Goal: Obtain resource: Download file/media

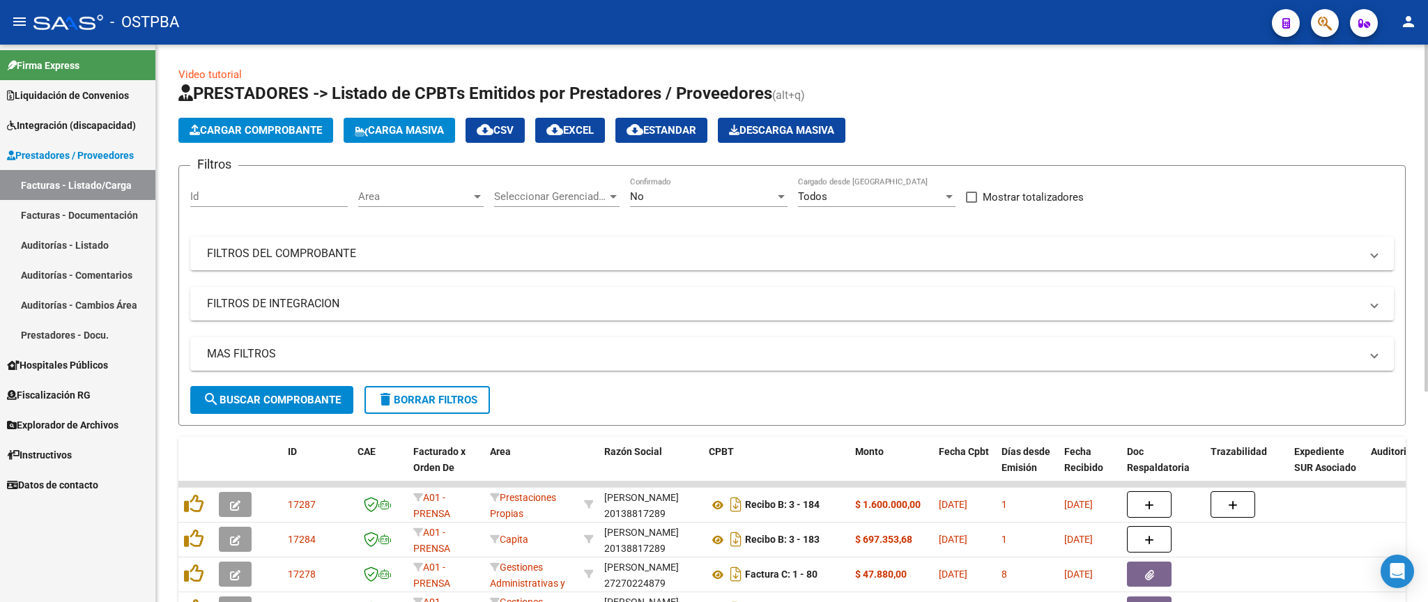
scroll to position [17, 0]
click at [473, 410] on button "delete Borrar Filtros" at bounding box center [427, 400] width 125 height 28
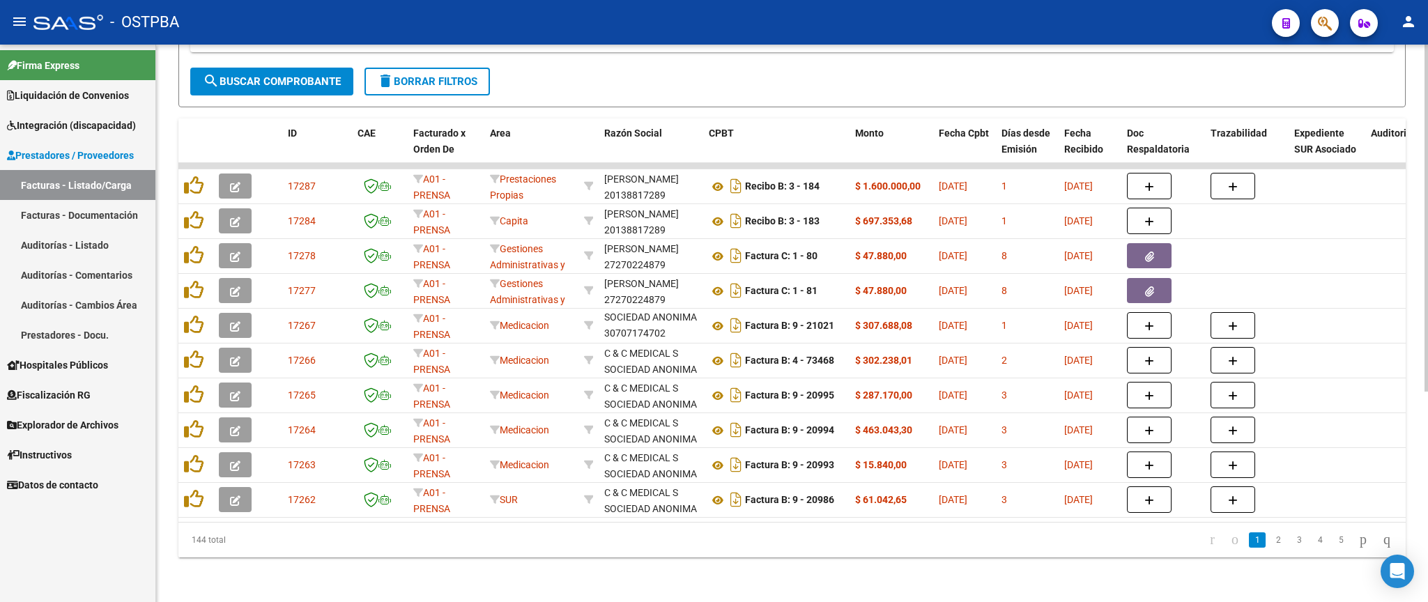
scroll to position [0, 0]
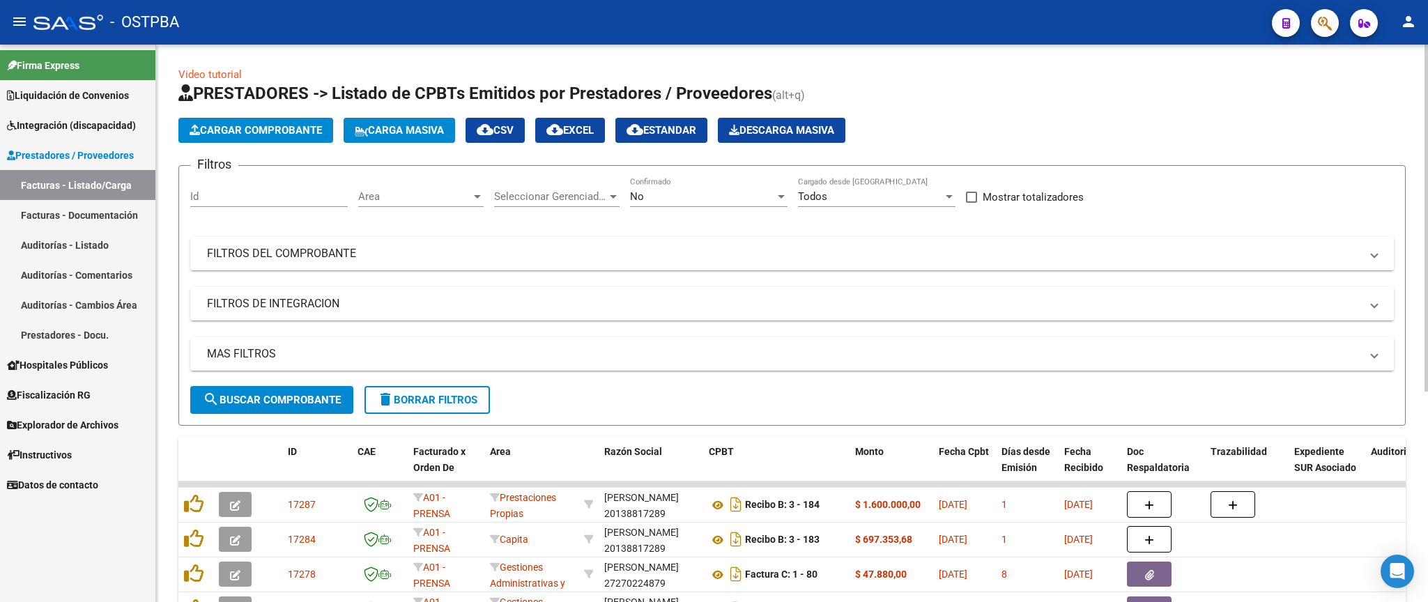
click at [389, 401] on mat-icon "delete" at bounding box center [385, 399] width 17 height 17
click at [753, 202] on div "No" at bounding box center [702, 196] width 145 height 13
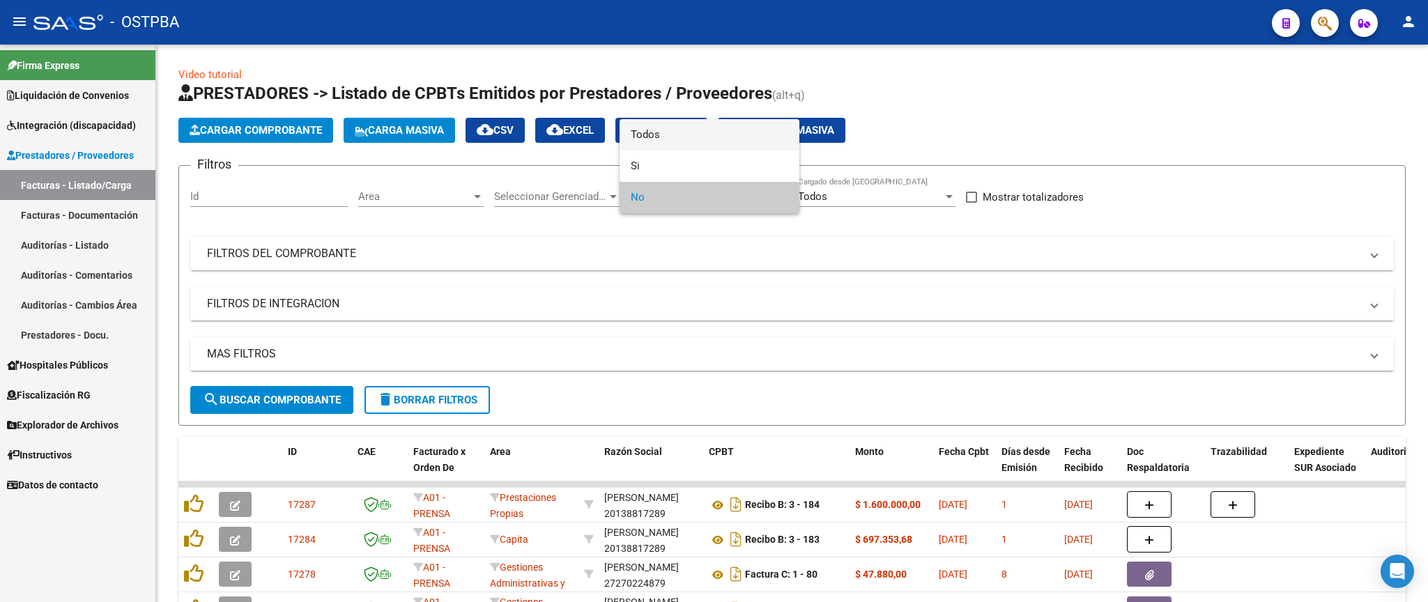
click at [696, 138] on span "Todos" at bounding box center [710, 134] width 158 height 31
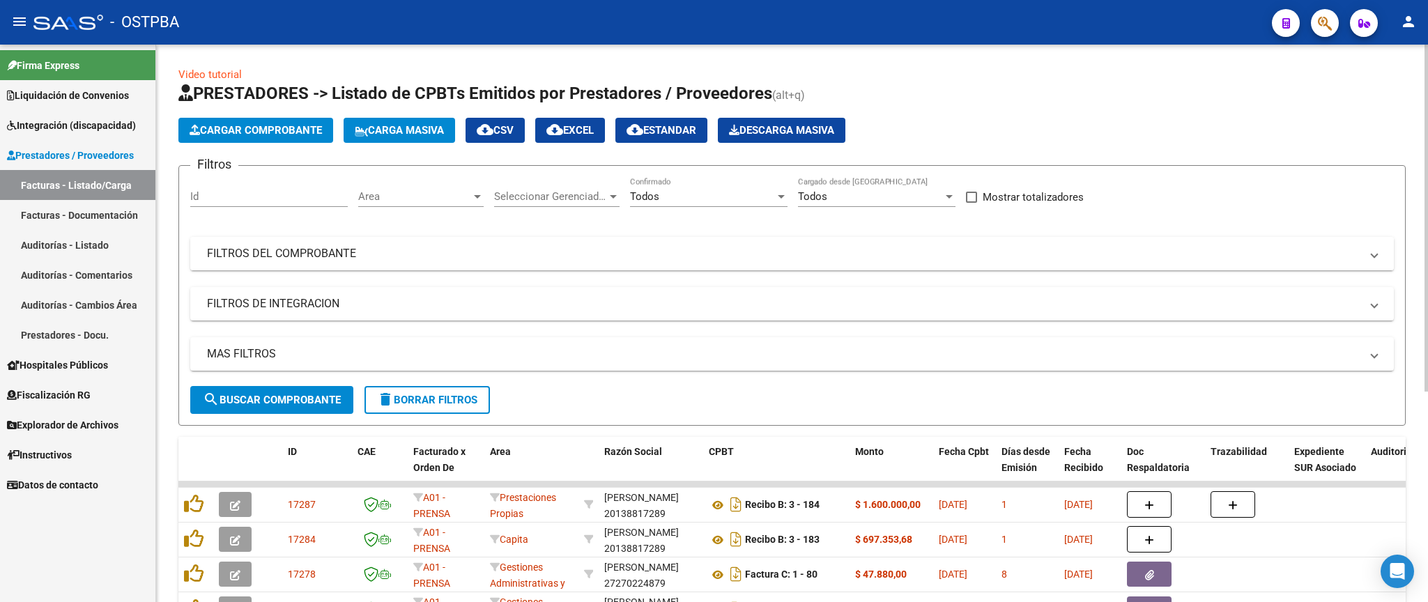
click at [639, 250] on mat-panel-title "FILTROS DEL COMPROBANTE" at bounding box center [784, 253] width 1154 height 15
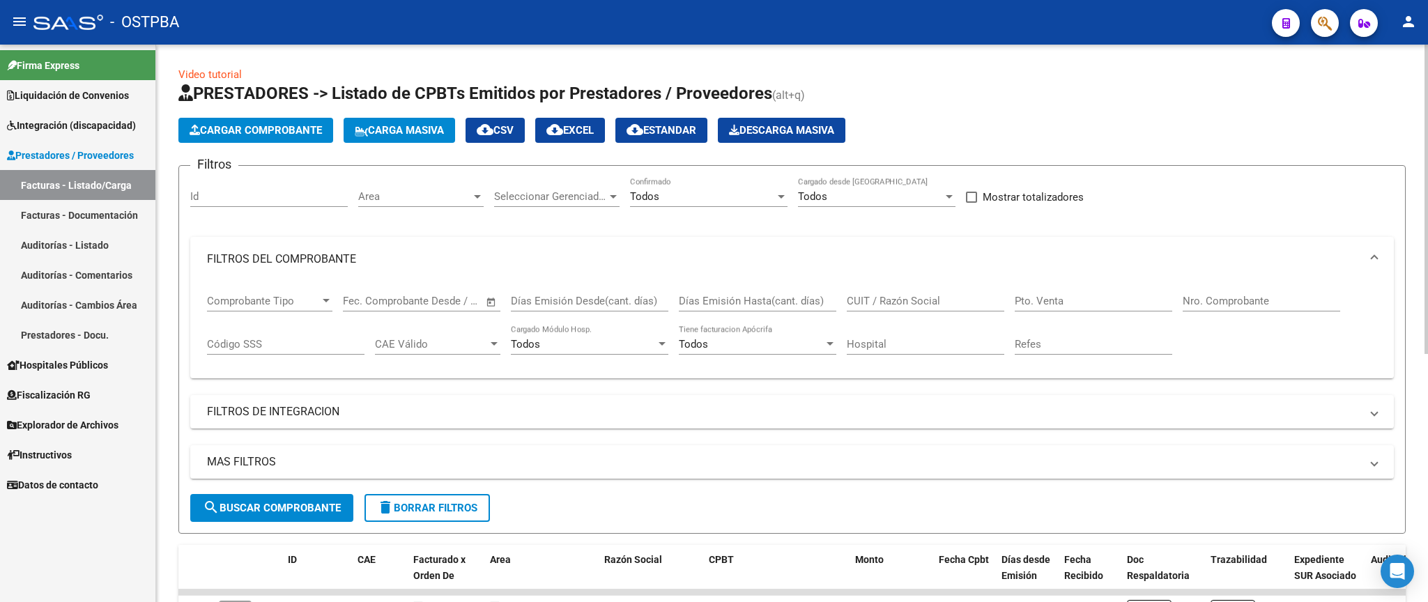
click at [916, 303] on input "CUIT / Razón Social" at bounding box center [926, 301] width 158 height 13
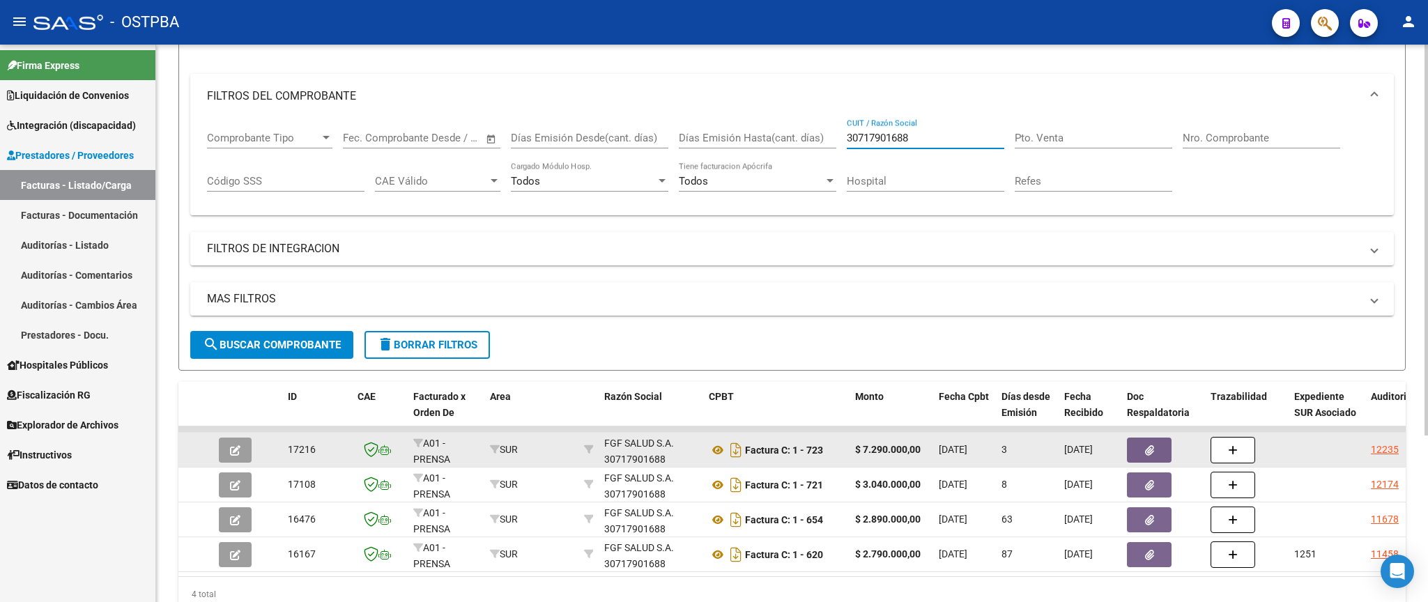
type input "30717901688"
click at [1143, 454] on button "button" at bounding box center [1149, 450] width 45 height 25
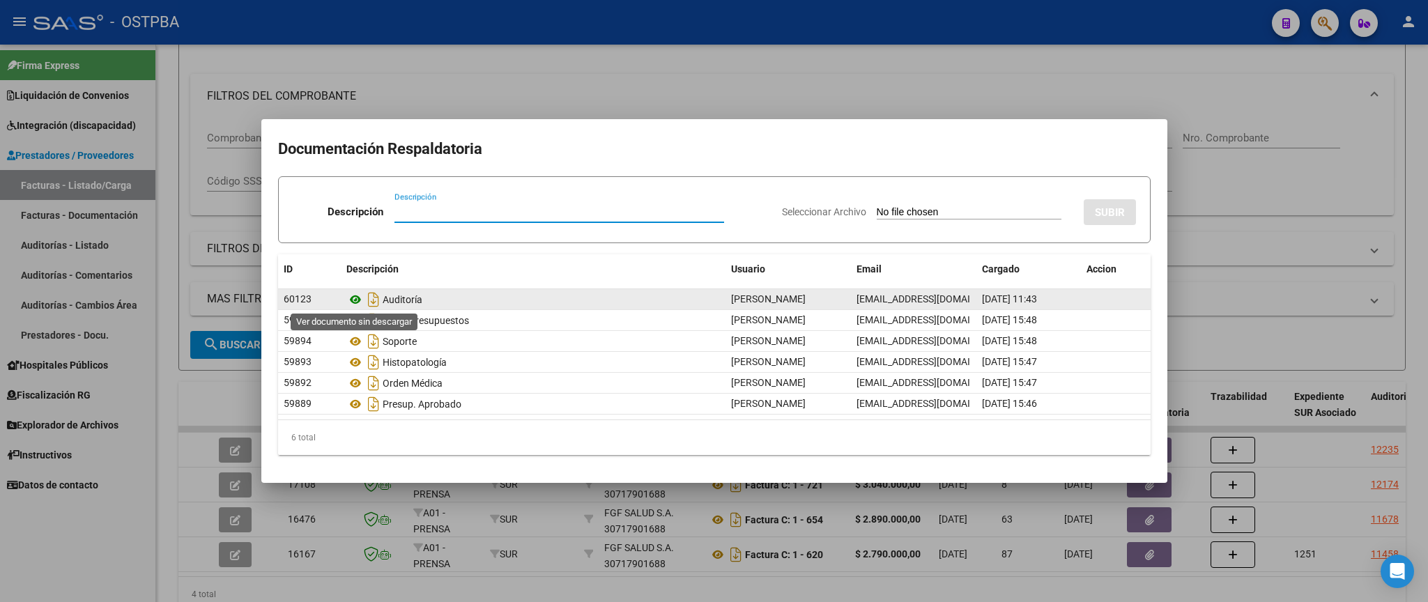
click at [356, 303] on icon at bounding box center [355, 299] width 18 height 17
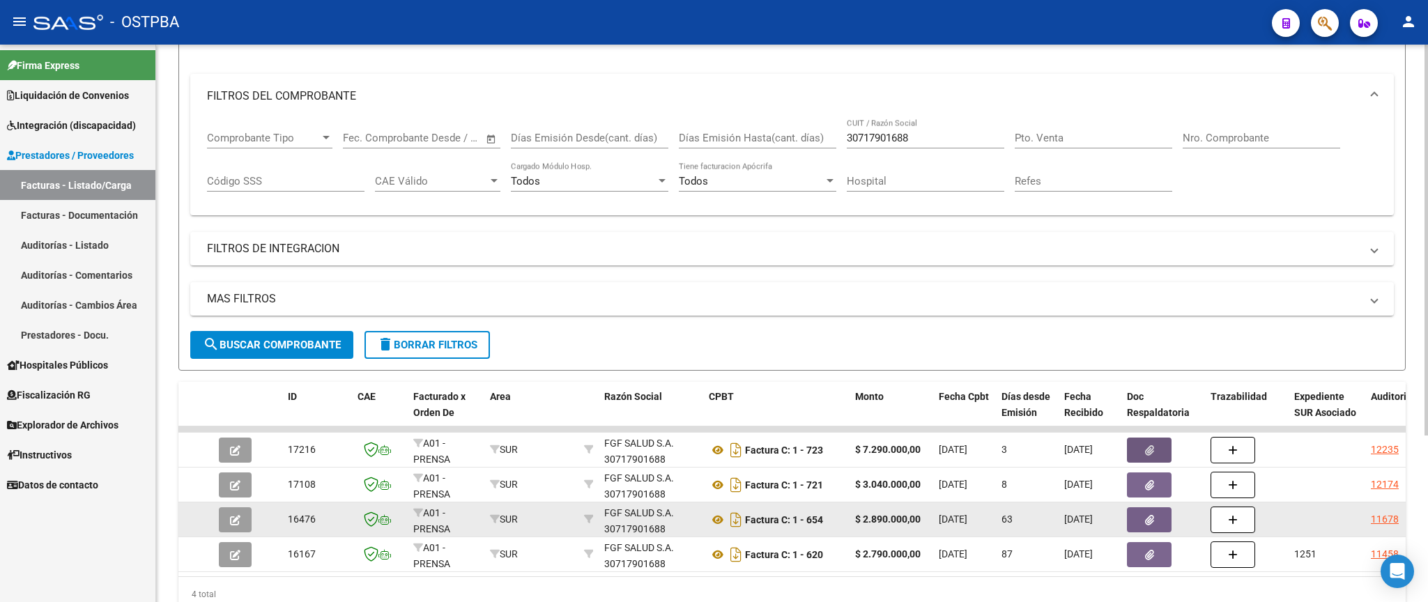
click at [1152, 520] on icon "button" at bounding box center [1149, 520] width 9 height 10
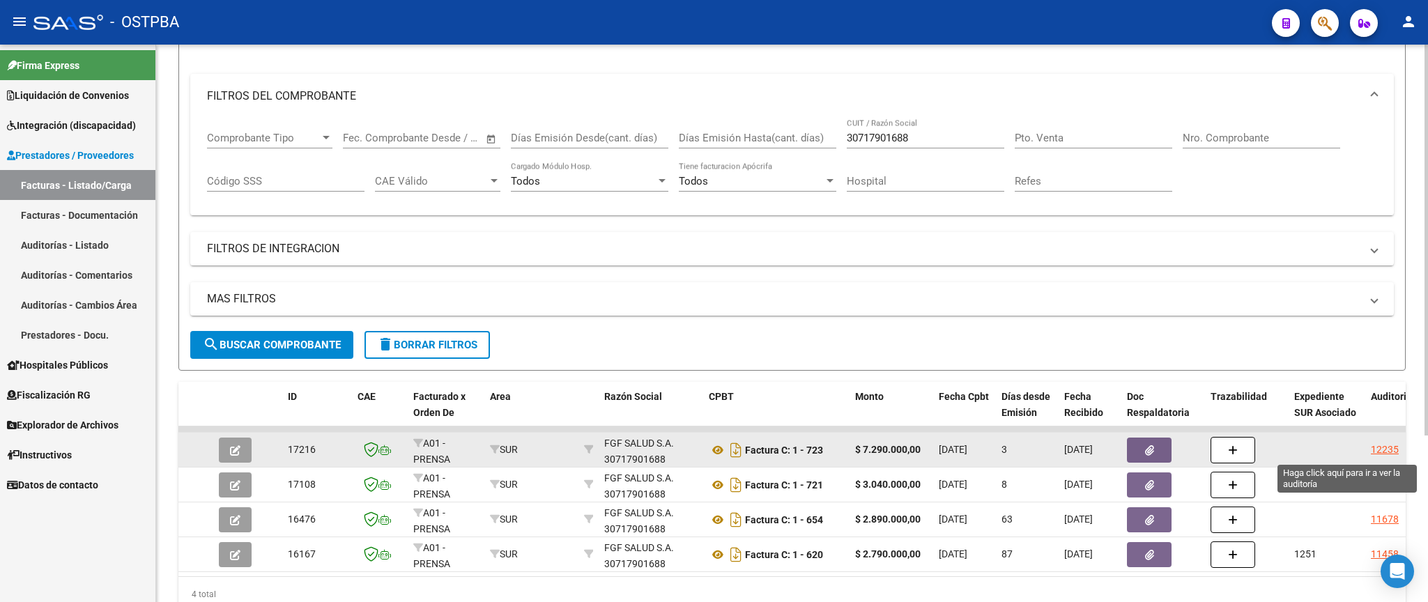
click at [1380, 455] on div "12235" at bounding box center [1385, 450] width 28 height 16
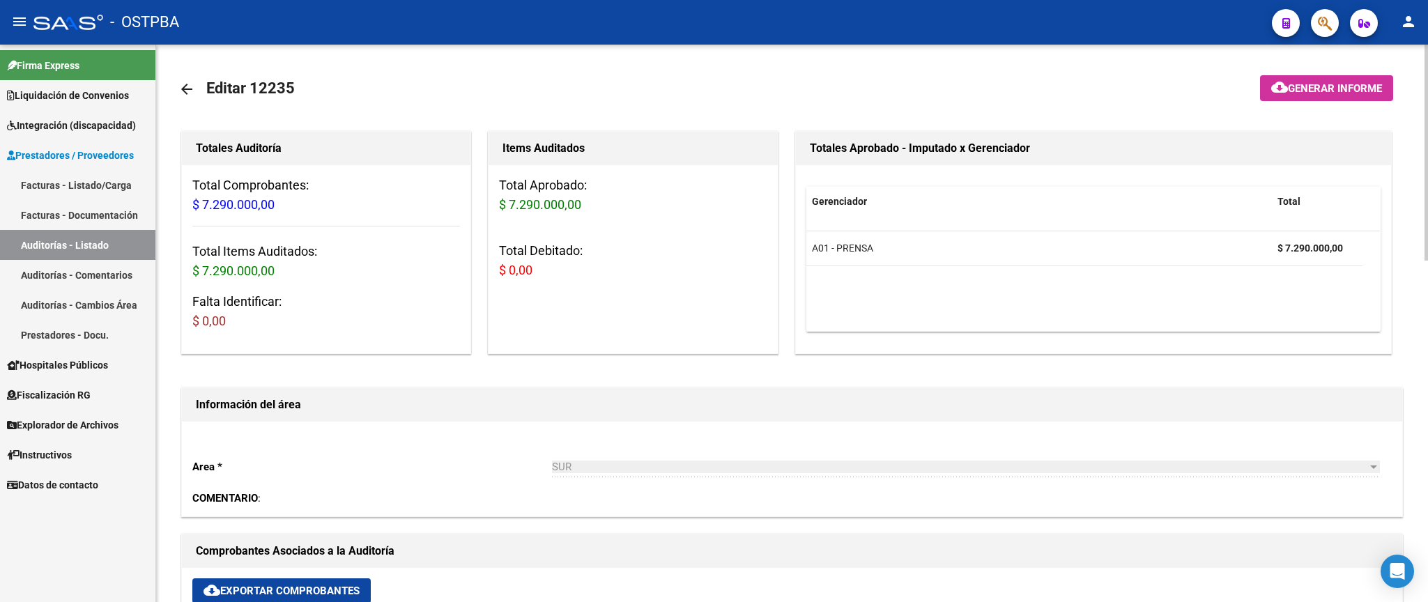
click at [190, 83] on mat-icon "arrow_back" at bounding box center [186, 89] width 17 height 17
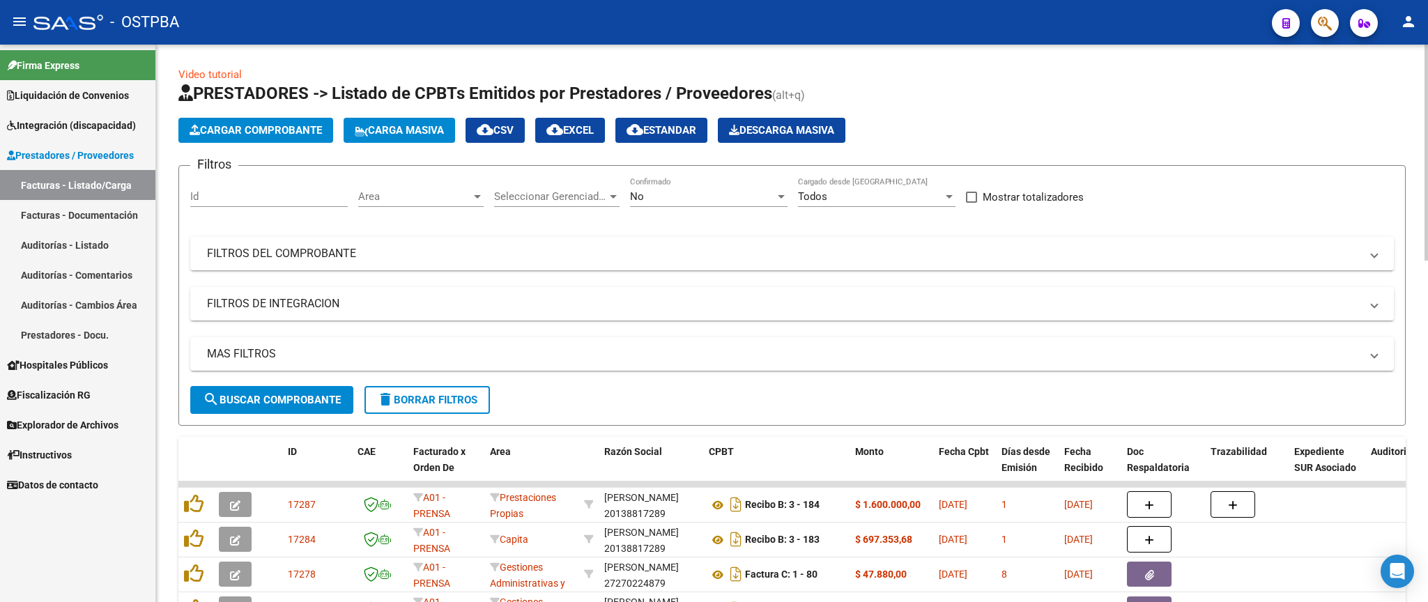
click at [717, 192] on div "No" at bounding box center [702, 196] width 145 height 13
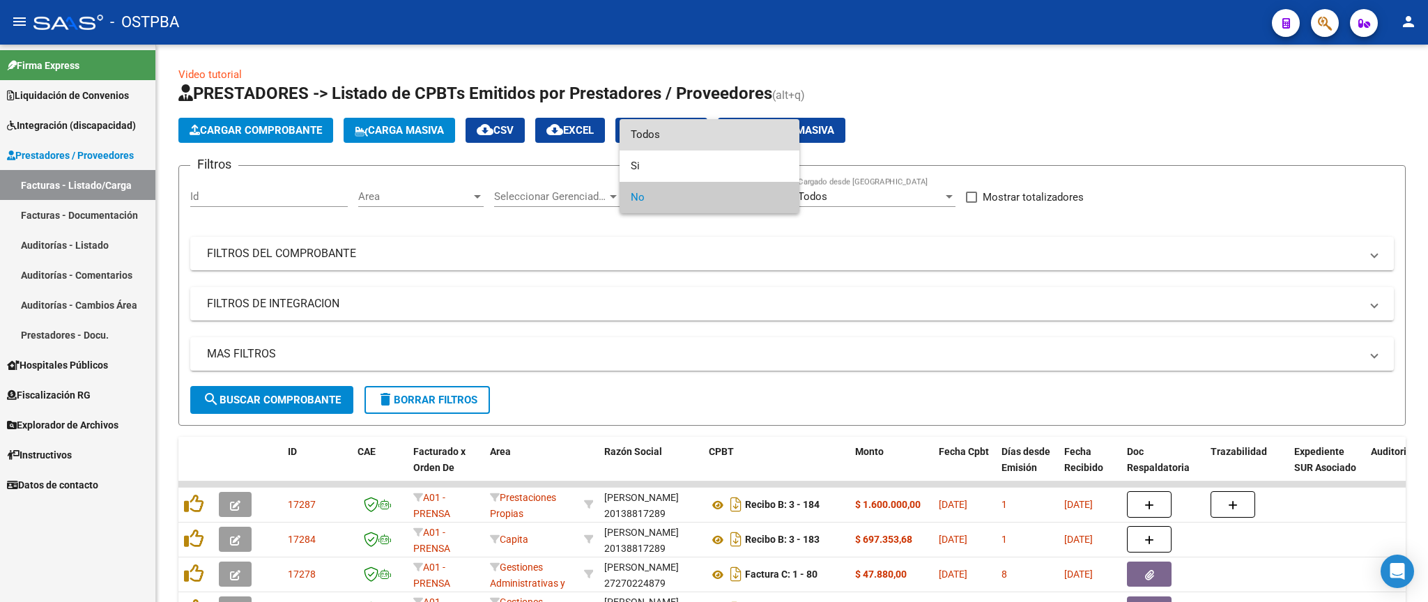
click at [687, 139] on span "Todos" at bounding box center [710, 134] width 158 height 31
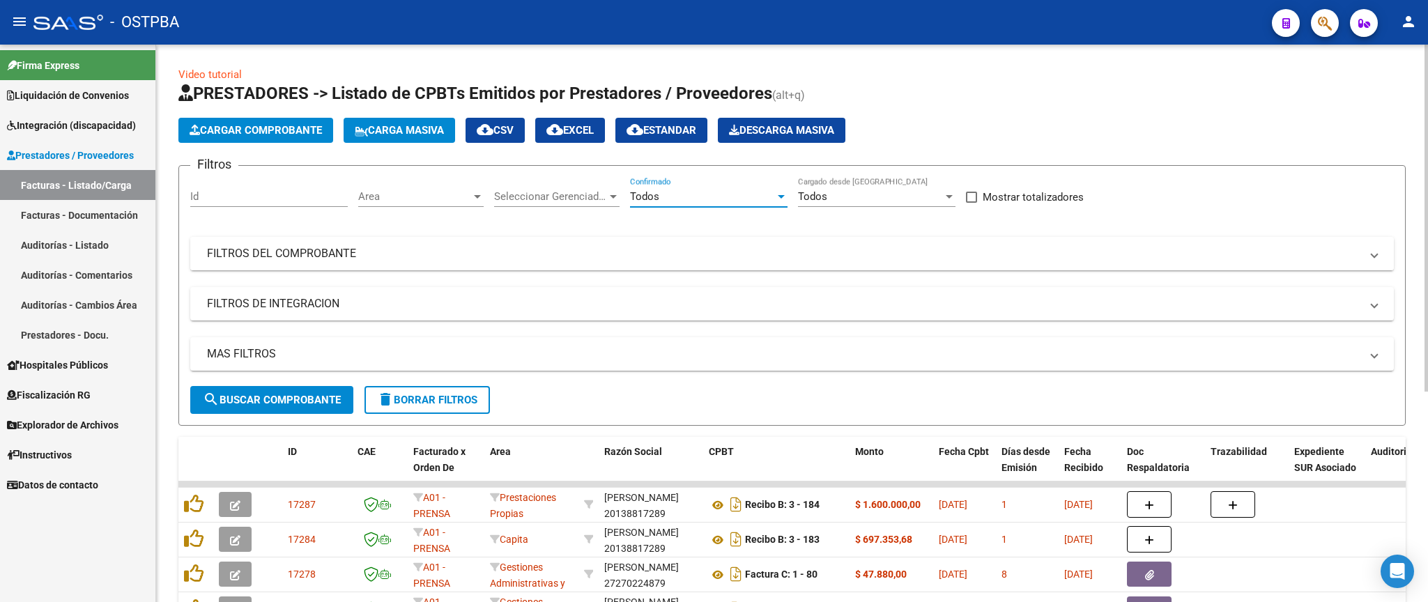
click at [733, 267] on mat-expansion-panel-header "FILTROS DEL COMPROBANTE" at bounding box center [792, 253] width 1204 height 33
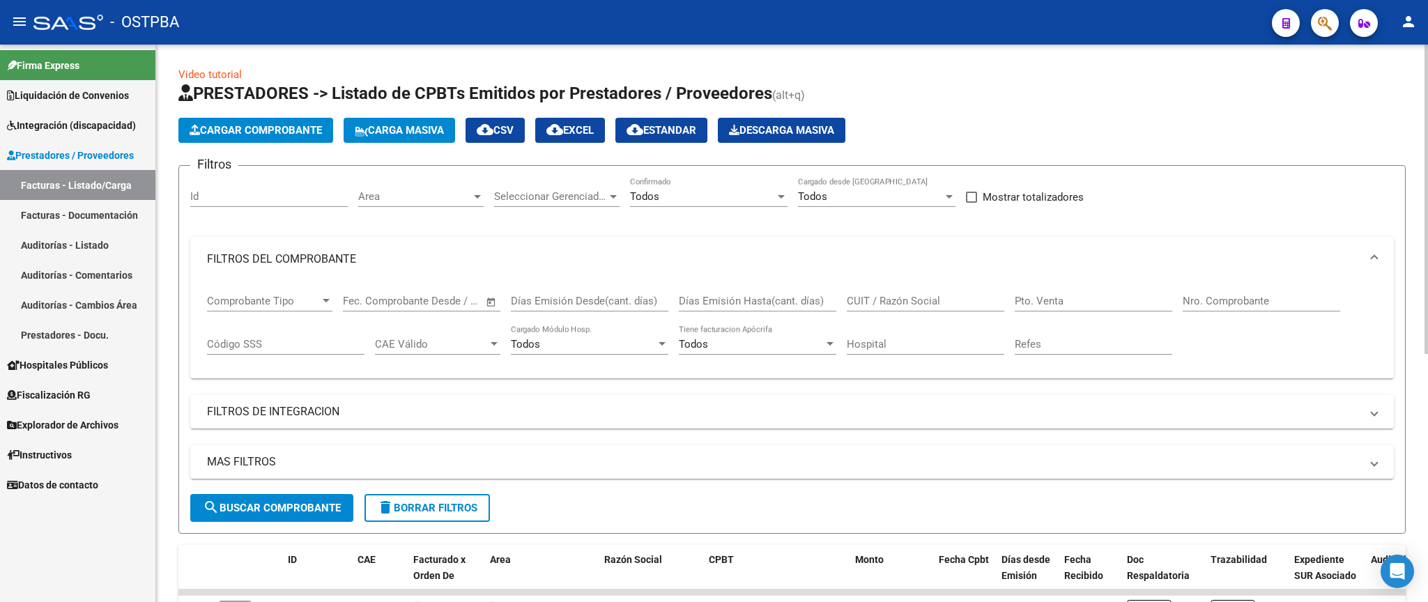
drag, startPoint x: 953, startPoint y: 303, endPoint x: 989, endPoint y: 303, distance: 36.3
click at [953, 303] on input "CUIT / Razón Social" at bounding box center [926, 301] width 158 height 13
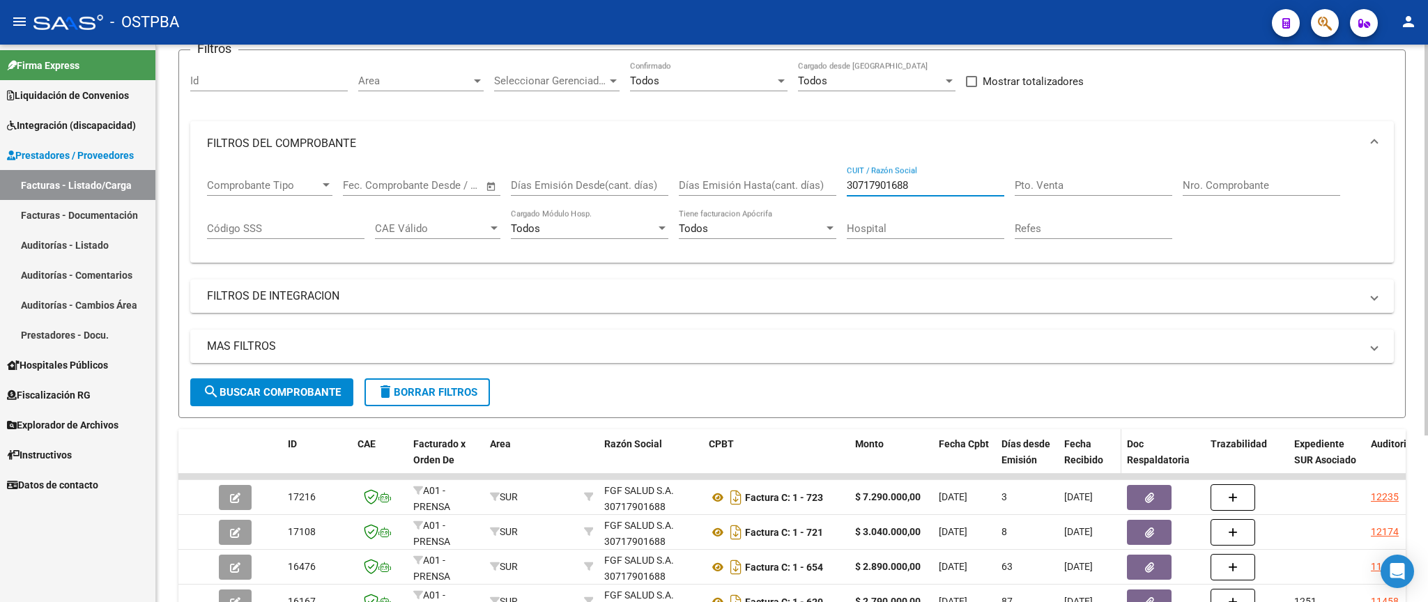
scroll to position [237, 0]
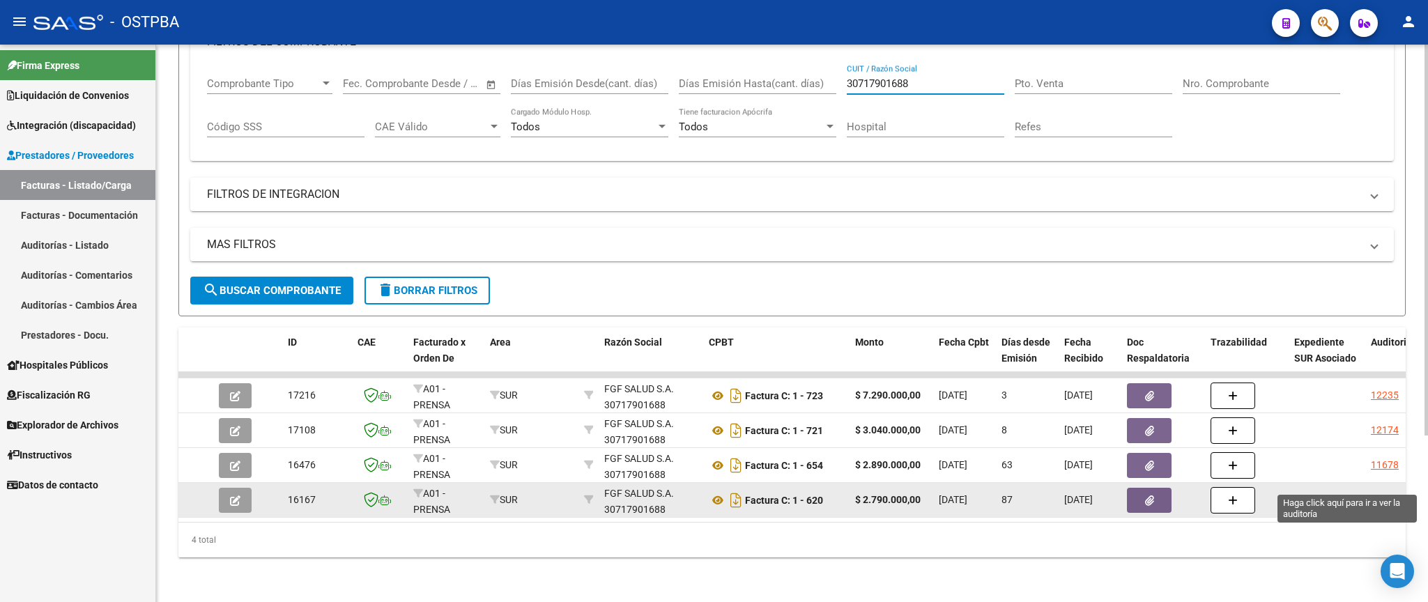
type input "30717901688"
click at [1389, 492] on div "11458" at bounding box center [1385, 500] width 28 height 16
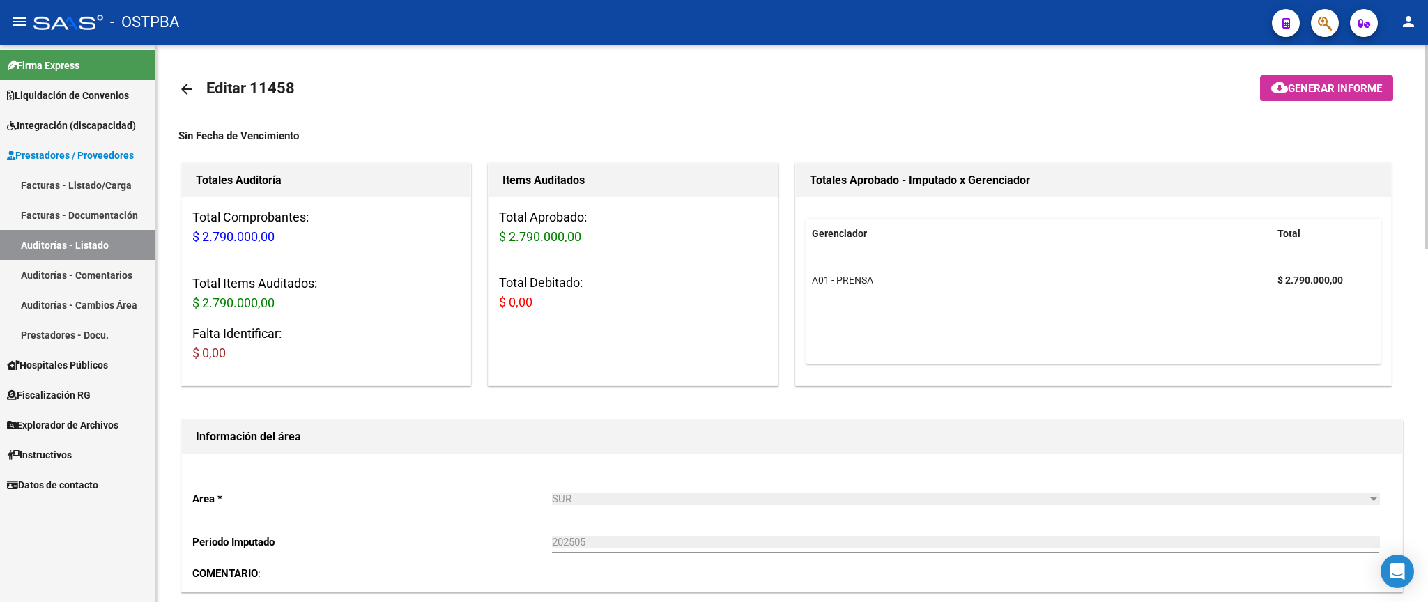
click at [186, 90] on mat-icon "arrow_back" at bounding box center [186, 89] width 17 height 17
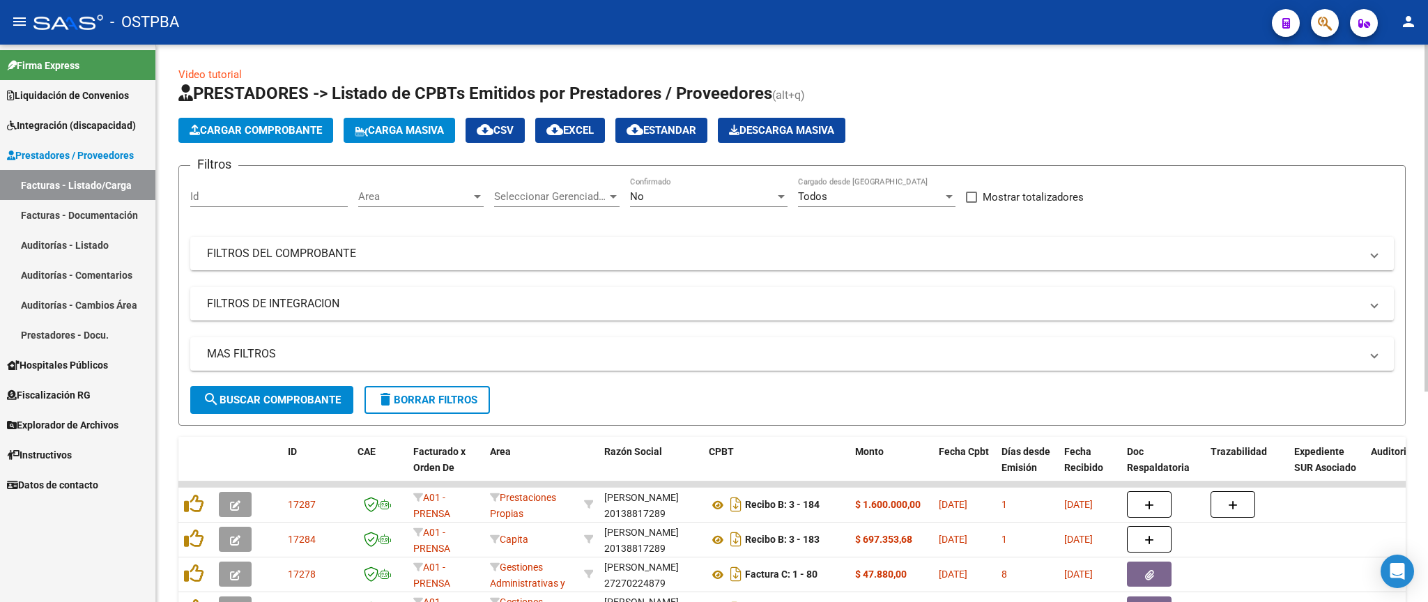
click at [703, 190] on div "No Confirmado" at bounding box center [709, 192] width 158 height 30
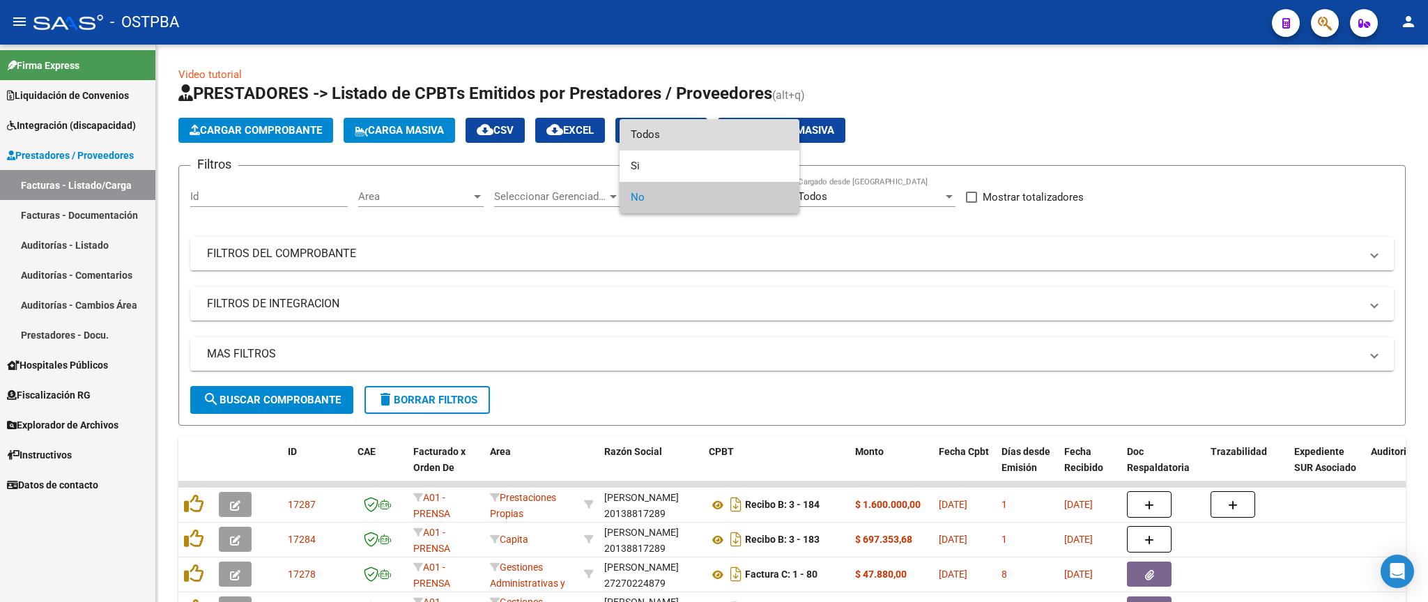
click at [706, 128] on span "Todos" at bounding box center [710, 134] width 158 height 31
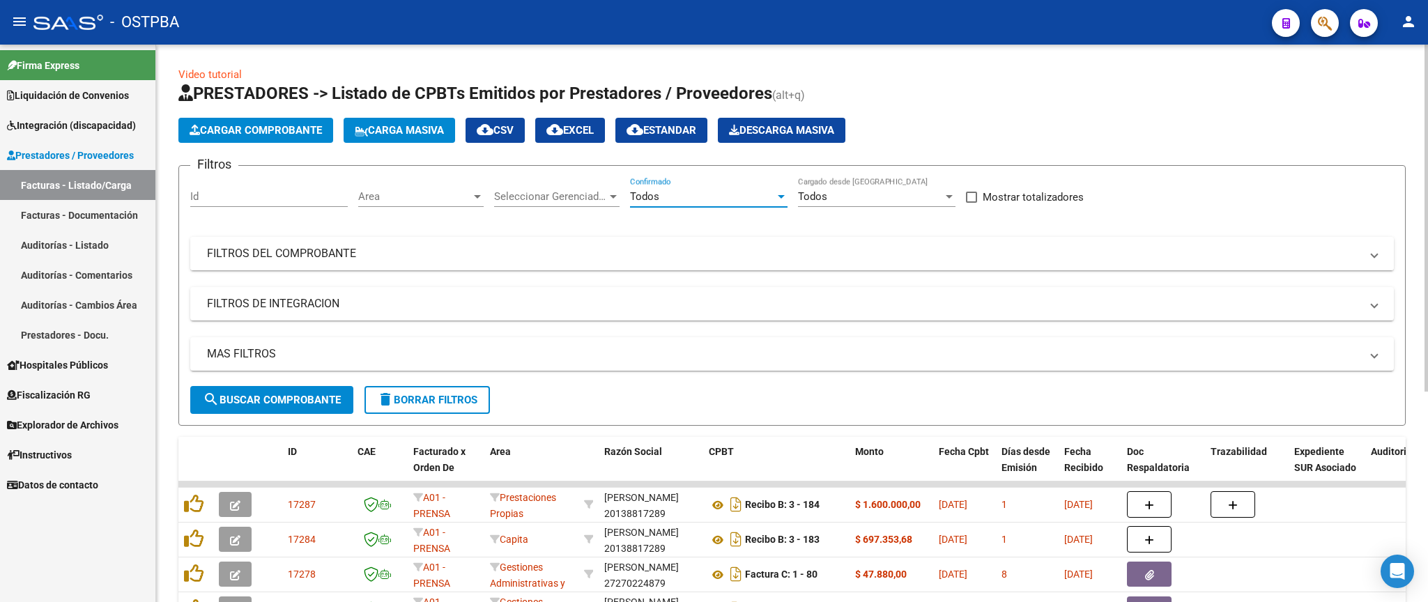
click at [869, 259] on mat-panel-title "FILTROS DEL COMPROBANTE" at bounding box center [784, 253] width 1154 height 15
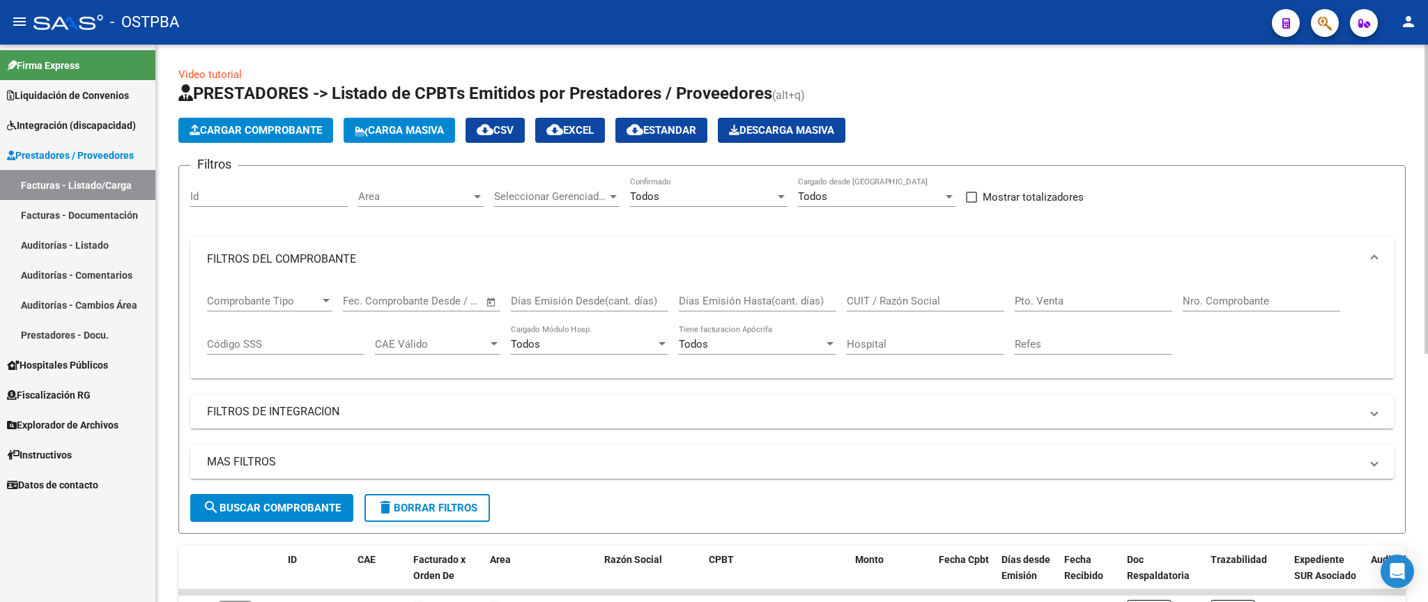
click at [1240, 290] on div "Nro. Comprobante" at bounding box center [1262, 297] width 158 height 30
type input "723"
click at [291, 510] on span "search Buscar Comprobante" at bounding box center [272, 508] width 138 height 13
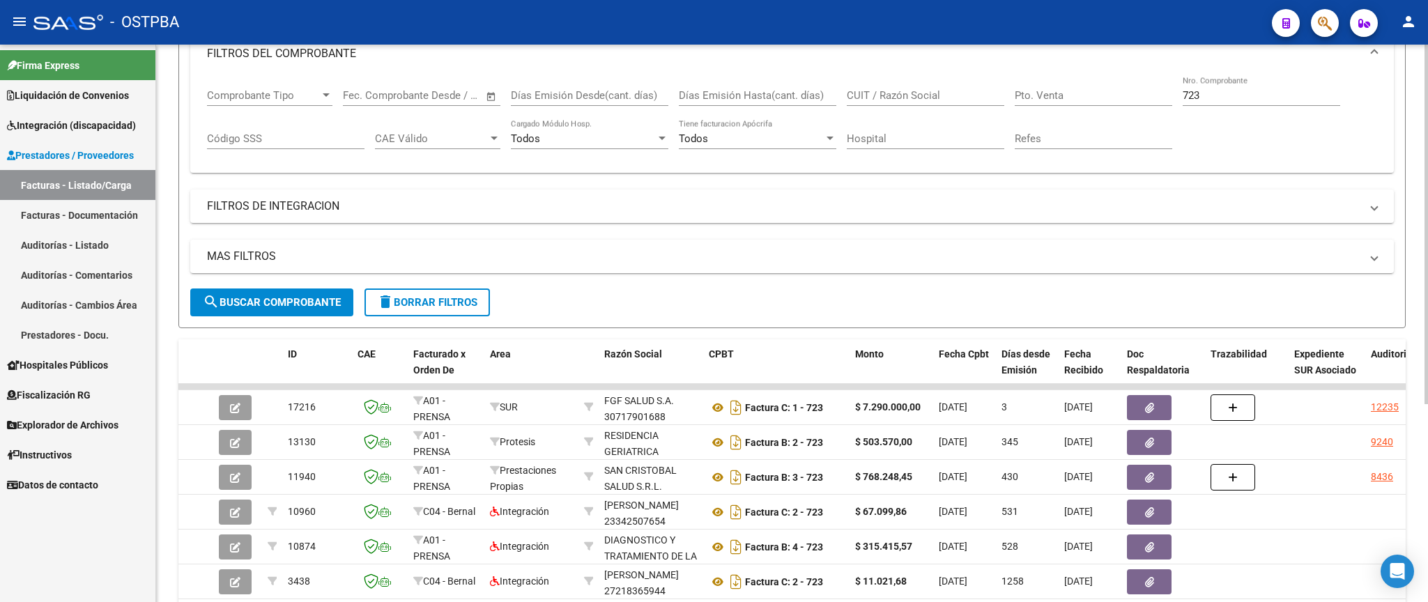
scroll to position [245, 0]
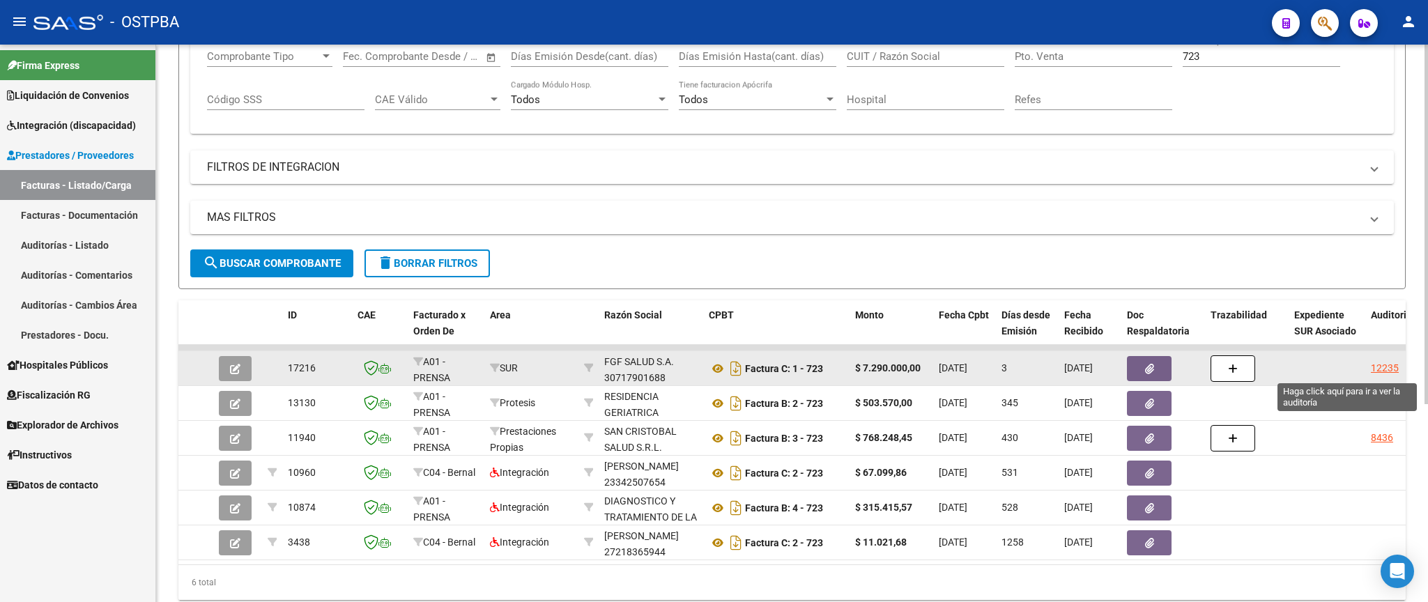
click at [1391, 369] on div "12235" at bounding box center [1385, 368] width 28 height 16
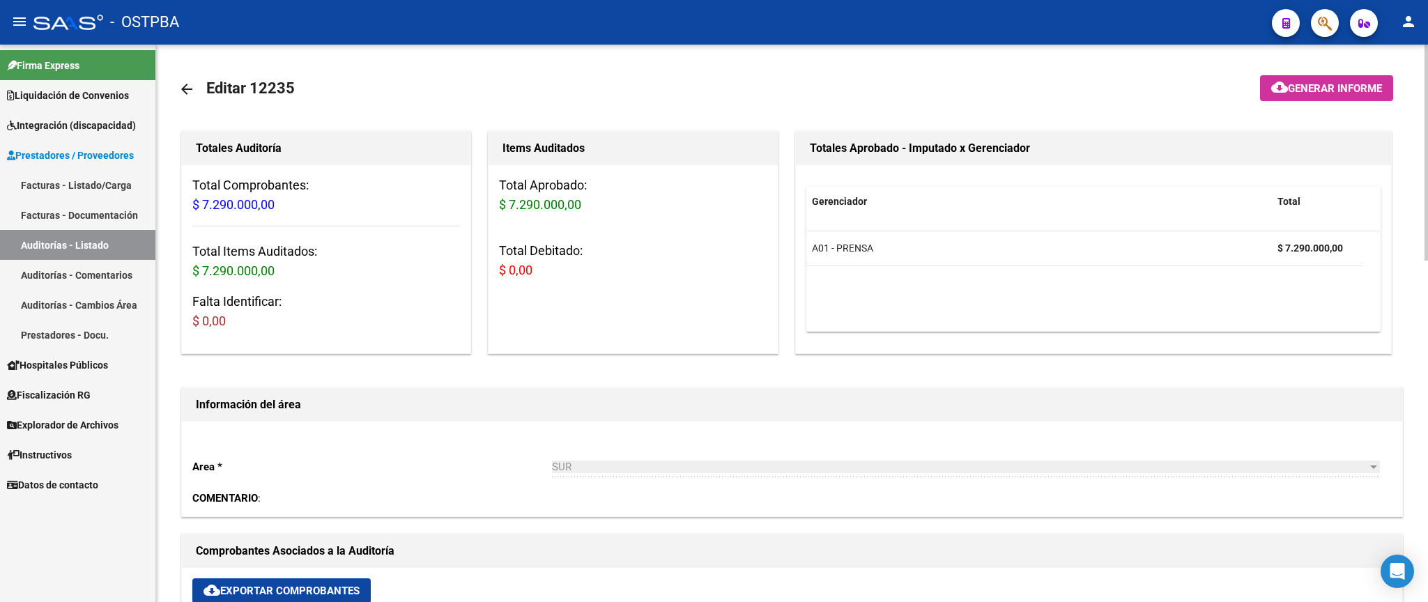
click at [182, 86] on mat-icon "arrow_back" at bounding box center [186, 89] width 17 height 17
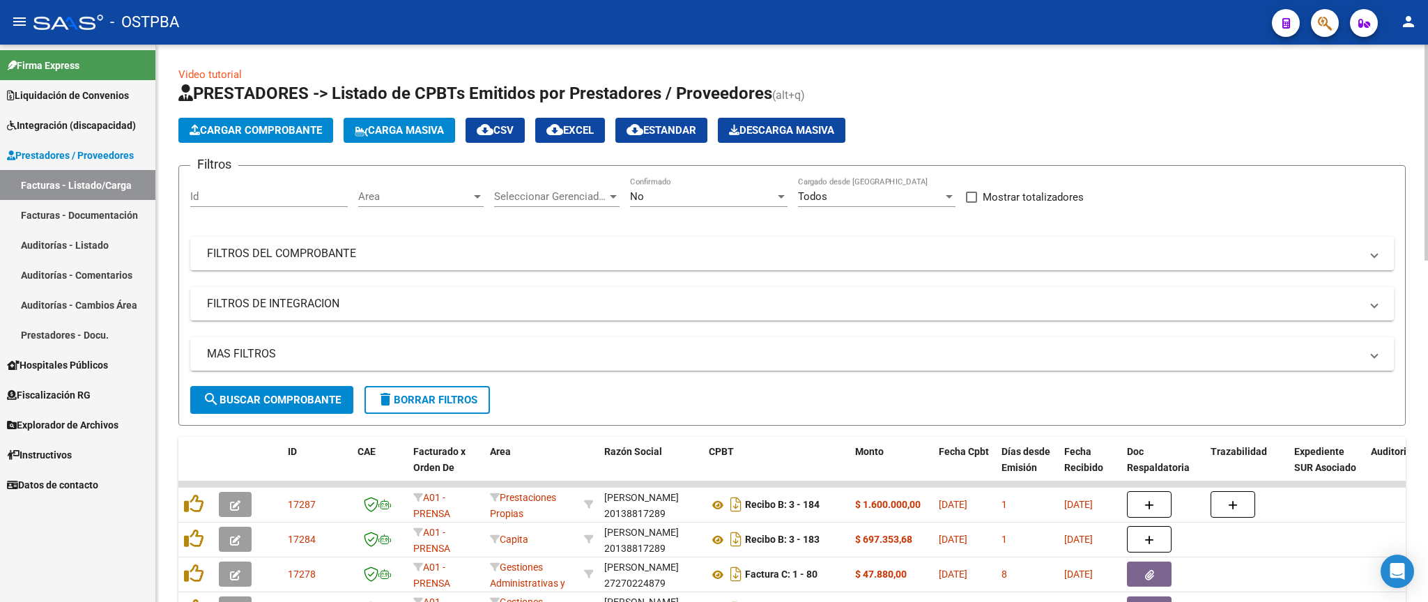
click at [683, 190] on div "No Confirmado" at bounding box center [709, 192] width 158 height 30
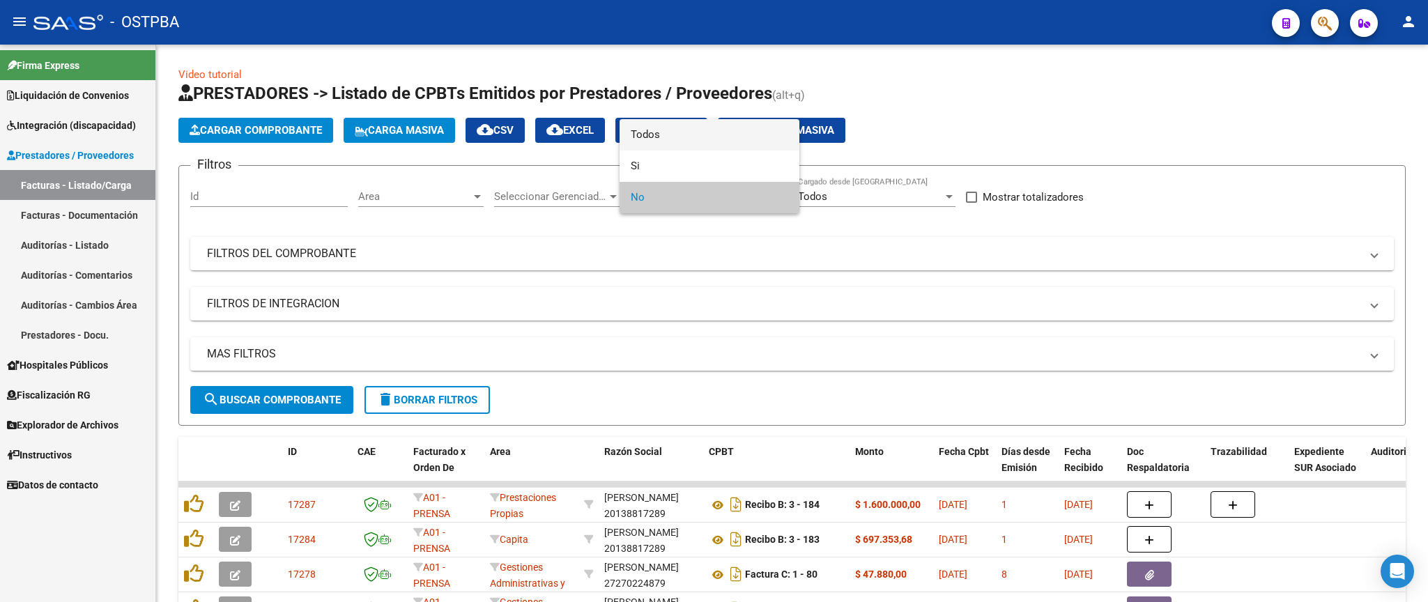
click at [694, 131] on span "Todos" at bounding box center [710, 134] width 158 height 31
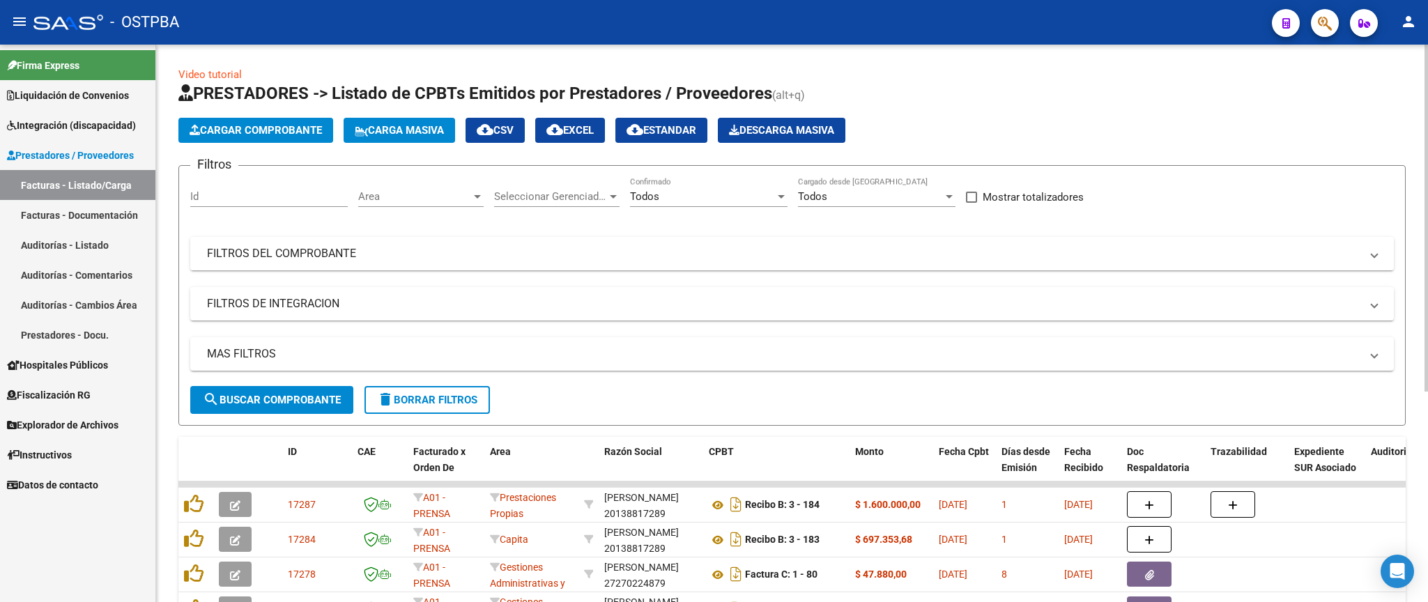
click at [883, 261] on mat-panel-title "FILTROS DEL COMPROBANTE" at bounding box center [784, 253] width 1154 height 15
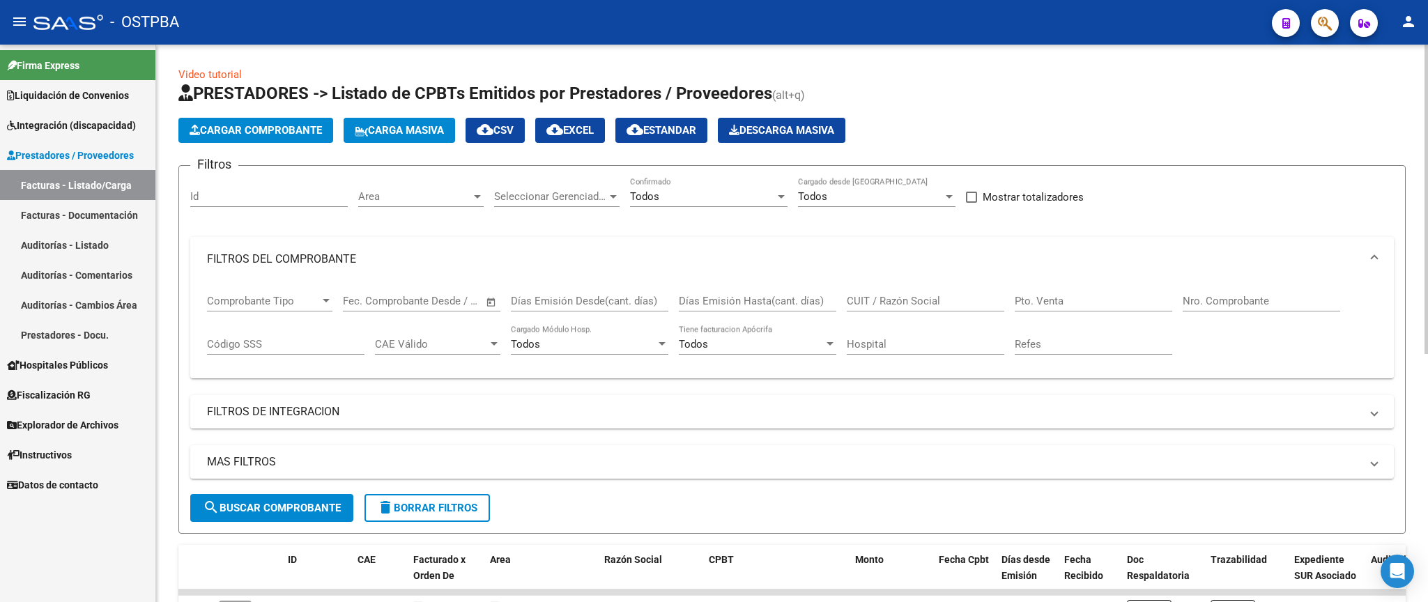
click at [1275, 305] on input "Nro. Comprobante" at bounding box center [1262, 301] width 158 height 13
type input "721"
click at [318, 498] on button "search Buscar Comprobante" at bounding box center [271, 508] width 163 height 28
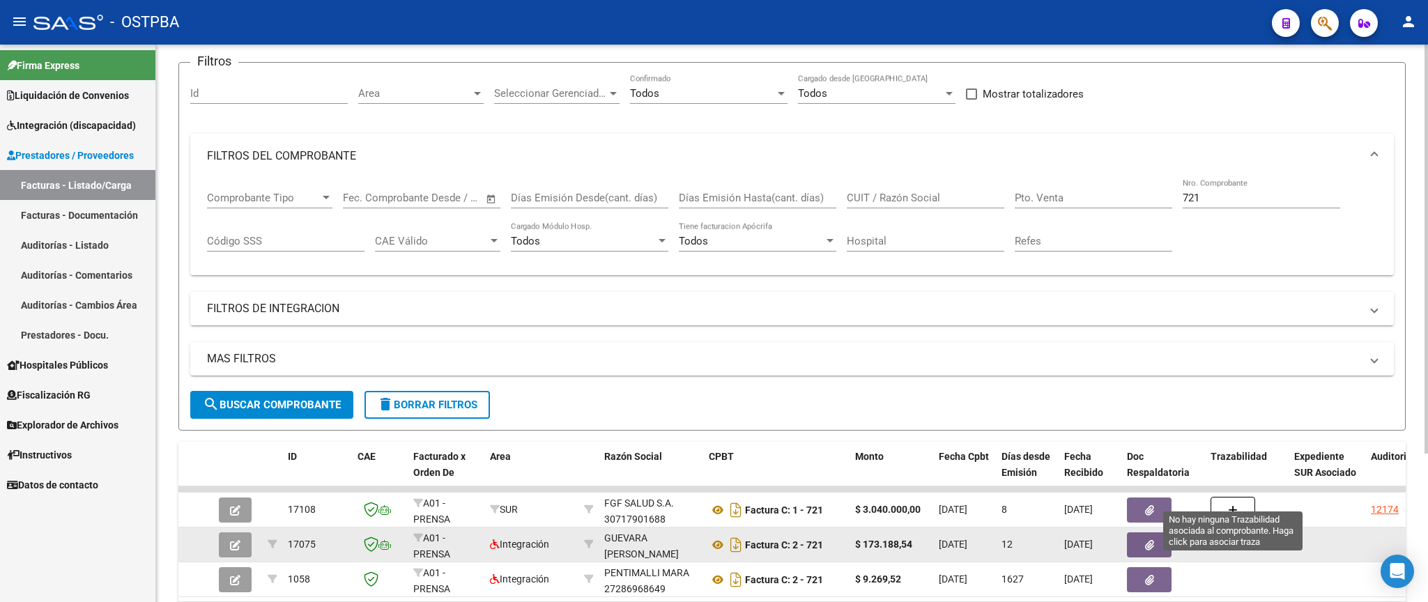
scroll to position [163, 0]
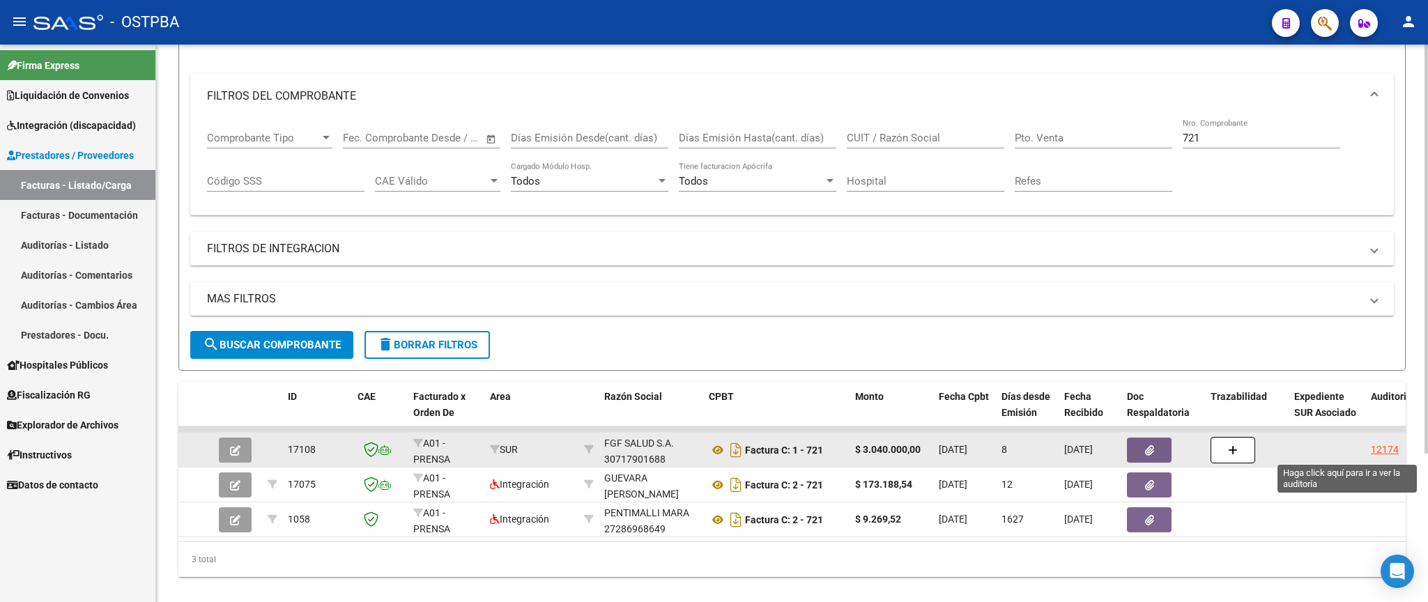
click at [1380, 450] on div "12174" at bounding box center [1385, 450] width 28 height 16
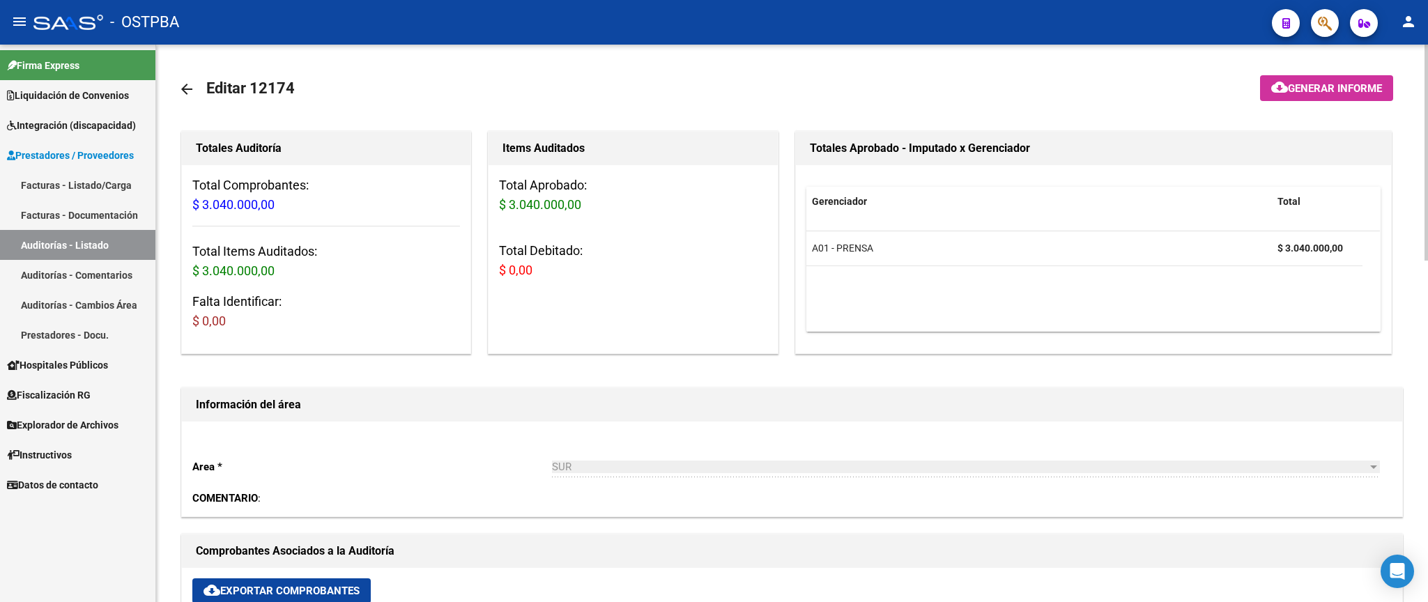
click at [183, 88] on mat-icon "arrow_back" at bounding box center [186, 89] width 17 height 17
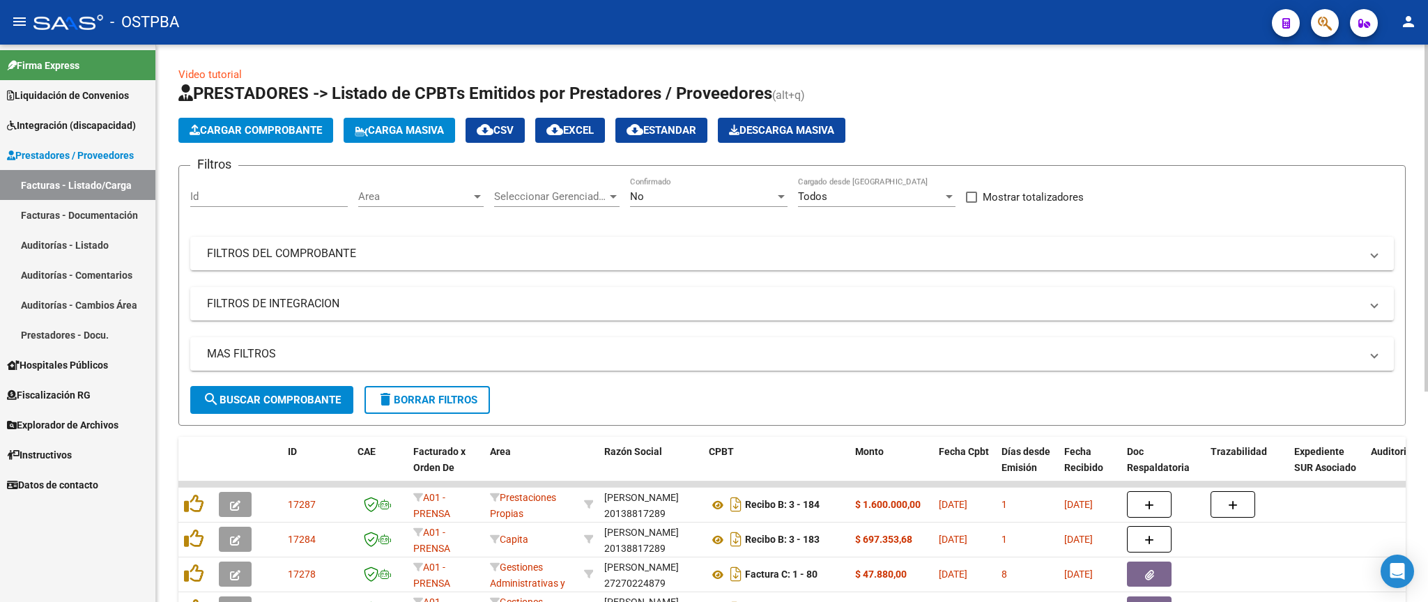
click at [755, 205] on div "No Confirmado" at bounding box center [709, 192] width 158 height 30
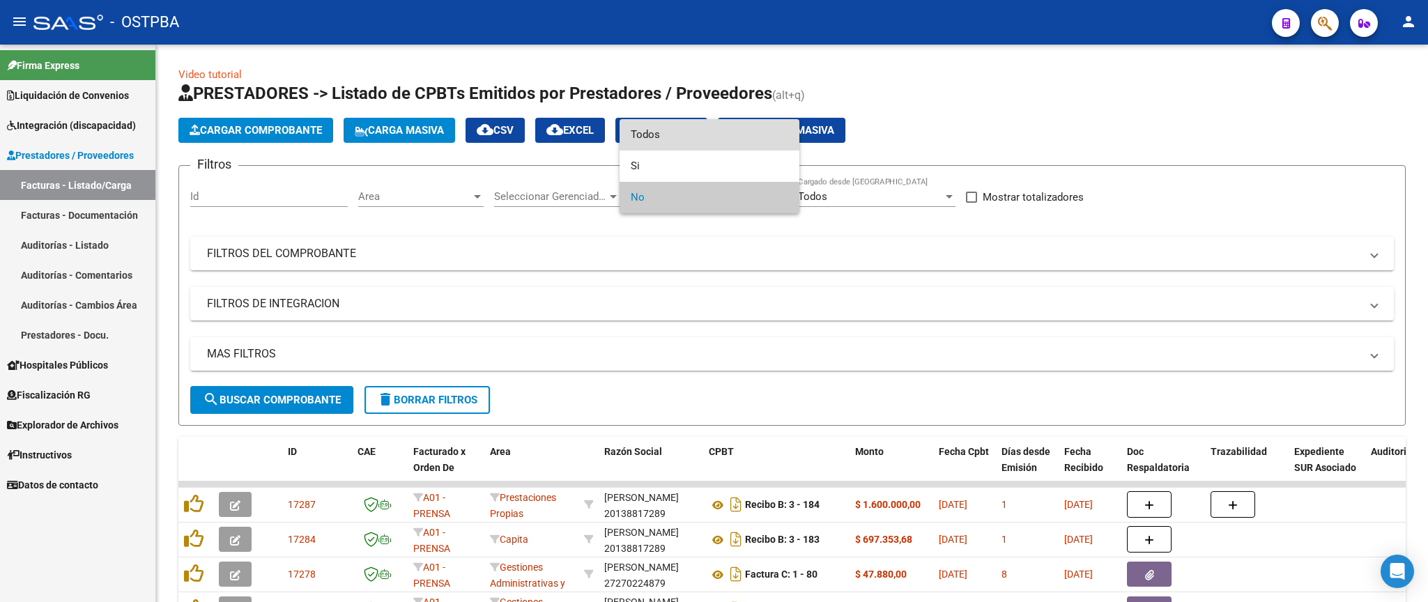
click at [735, 132] on span "Todos" at bounding box center [710, 134] width 158 height 31
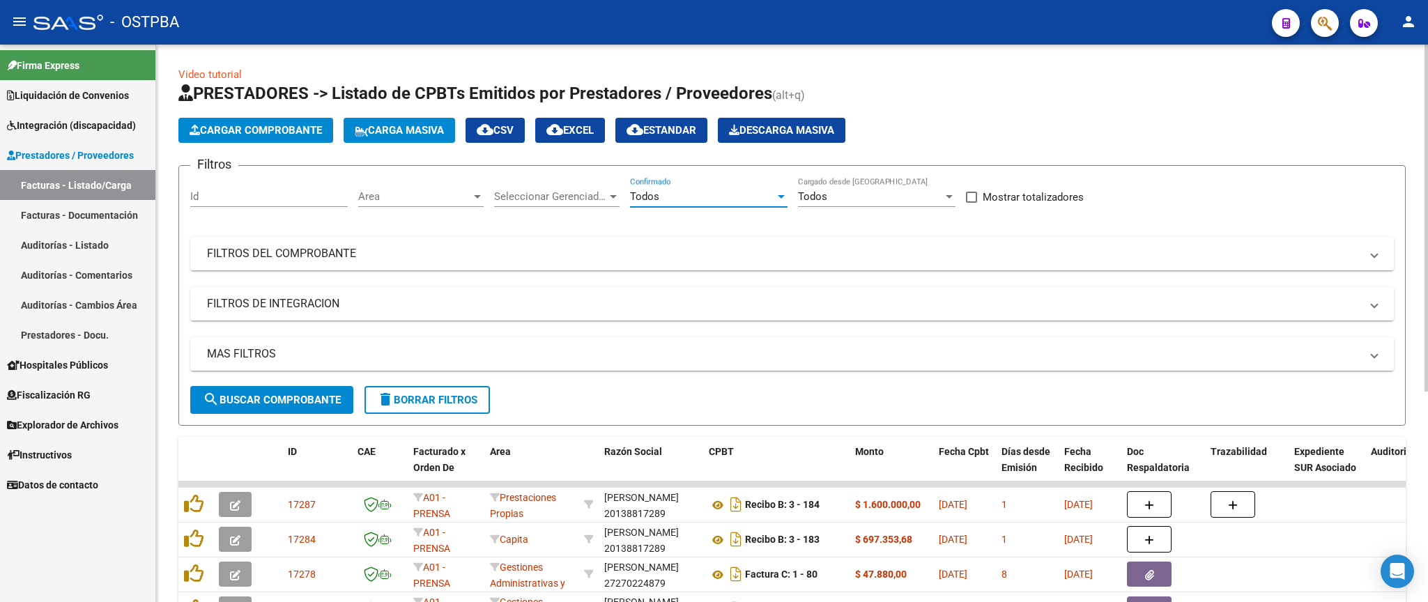
click at [636, 236] on div "Filtros Id Area Area Seleccionar Gerenciador Seleccionar Gerenciador Todos Conf…" at bounding box center [792, 281] width 1204 height 209
click at [643, 250] on mat-panel-title "FILTROS DEL COMPROBANTE" at bounding box center [784, 253] width 1154 height 15
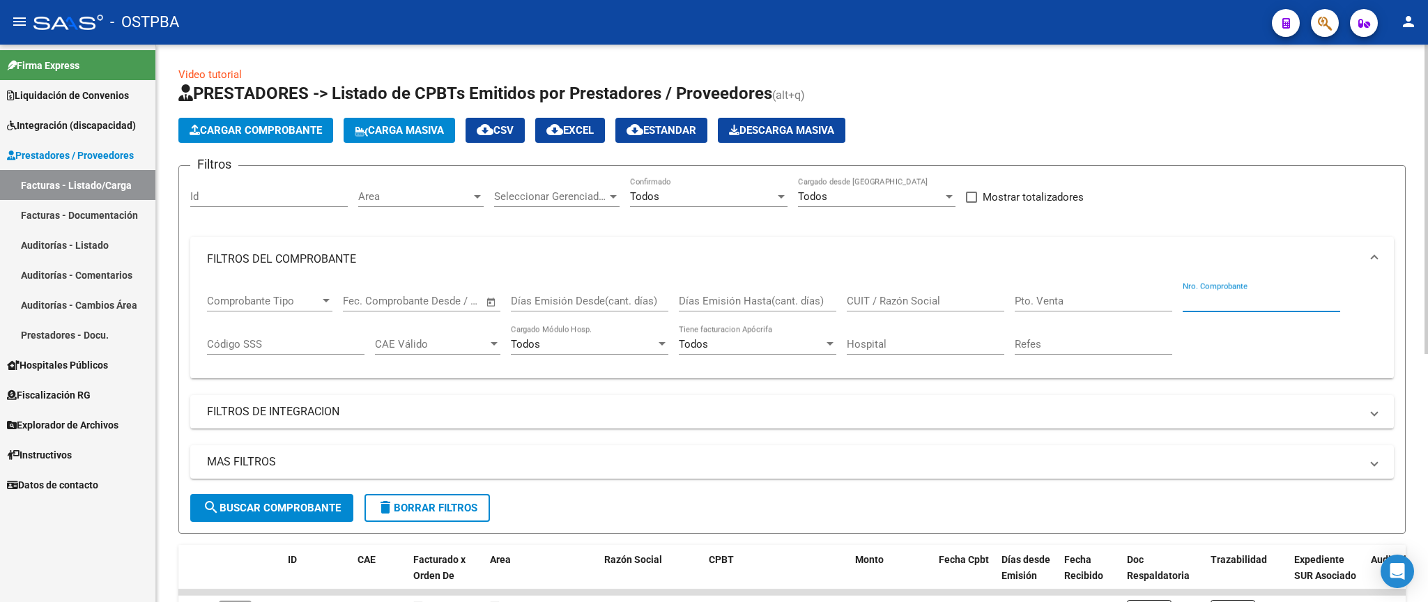
click at [1259, 300] on input "Nro. Comprobante" at bounding box center [1262, 301] width 158 height 13
type input "654"
click at [301, 514] on span "search Buscar Comprobante" at bounding box center [272, 508] width 138 height 13
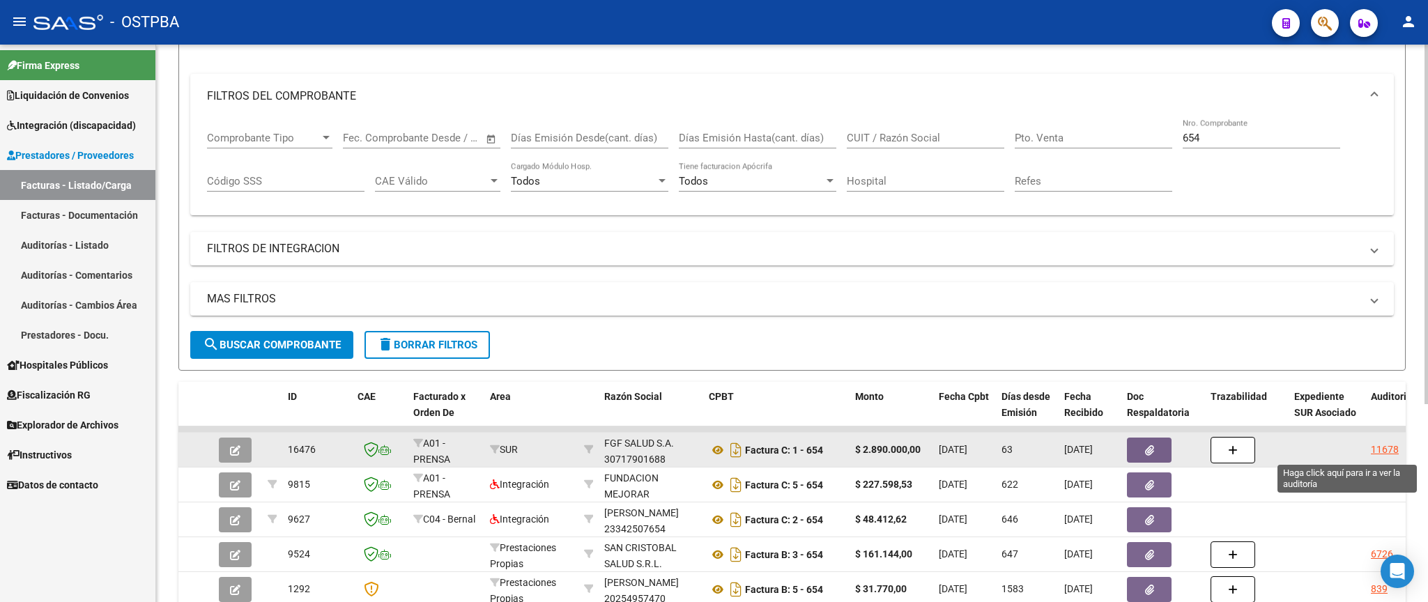
click at [1385, 455] on div "11678" at bounding box center [1385, 450] width 28 height 16
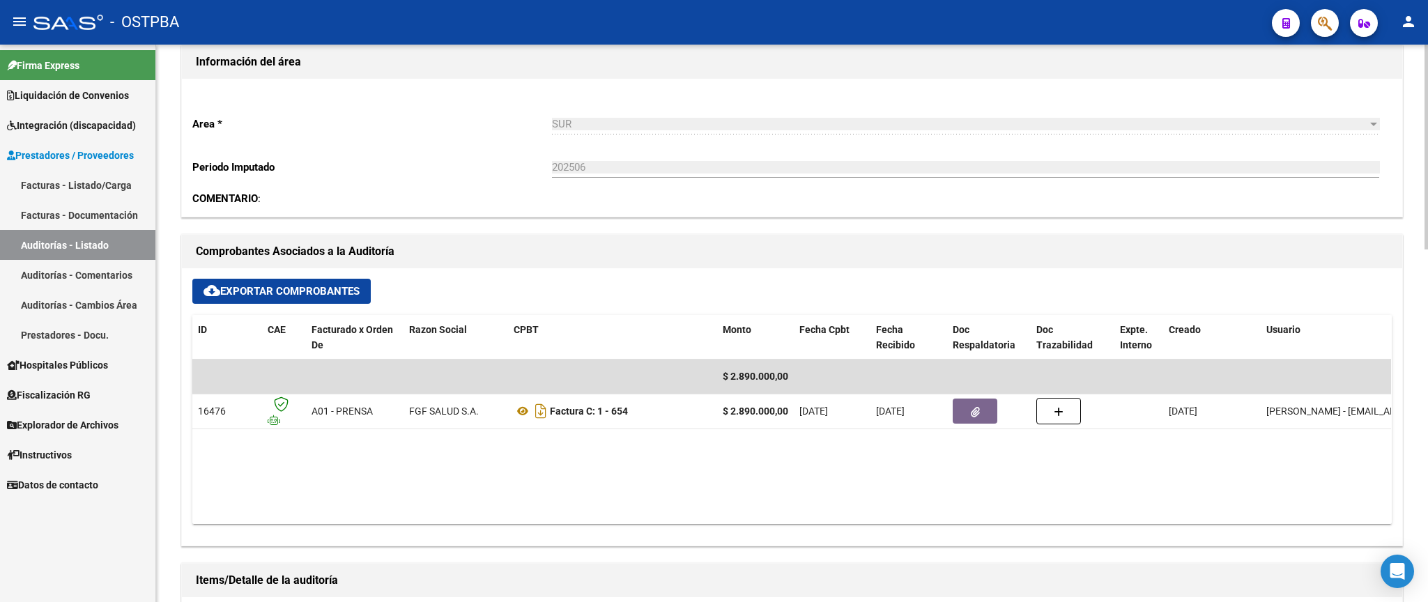
scroll to position [571, 0]
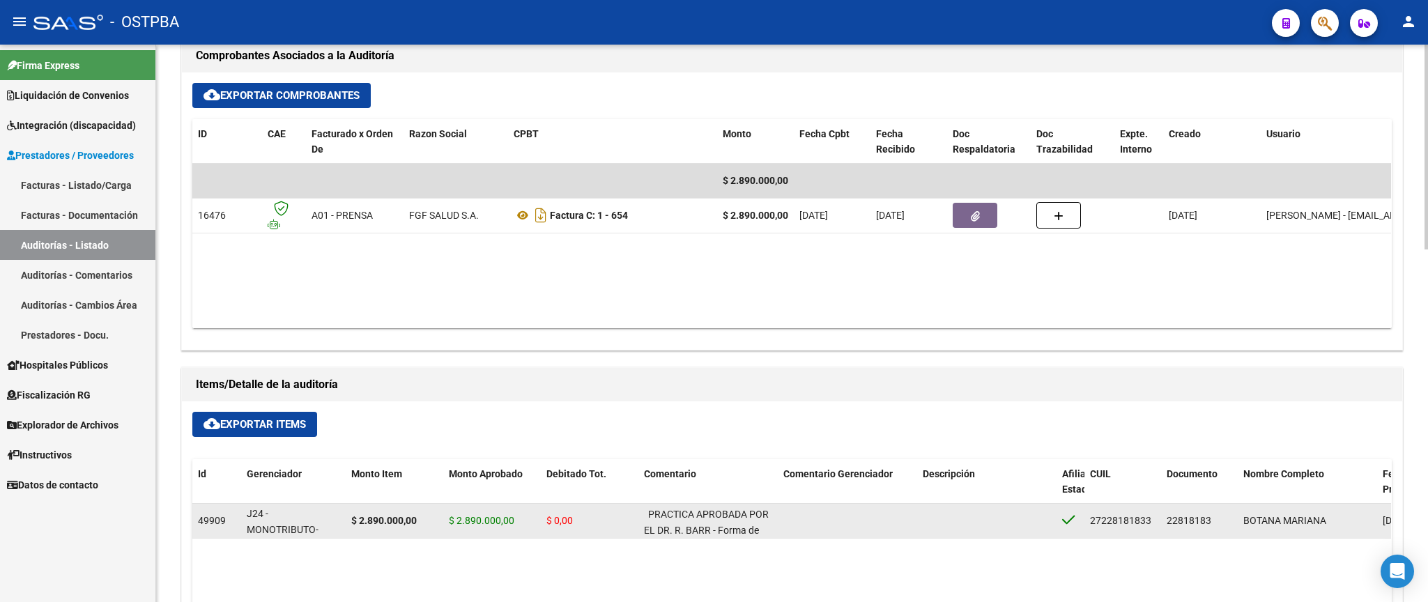
click at [274, 520] on div "J24 - MONOTRIBUTO-IGUALDAD SALUD-PRENSA" at bounding box center [293, 520] width 93 height 29
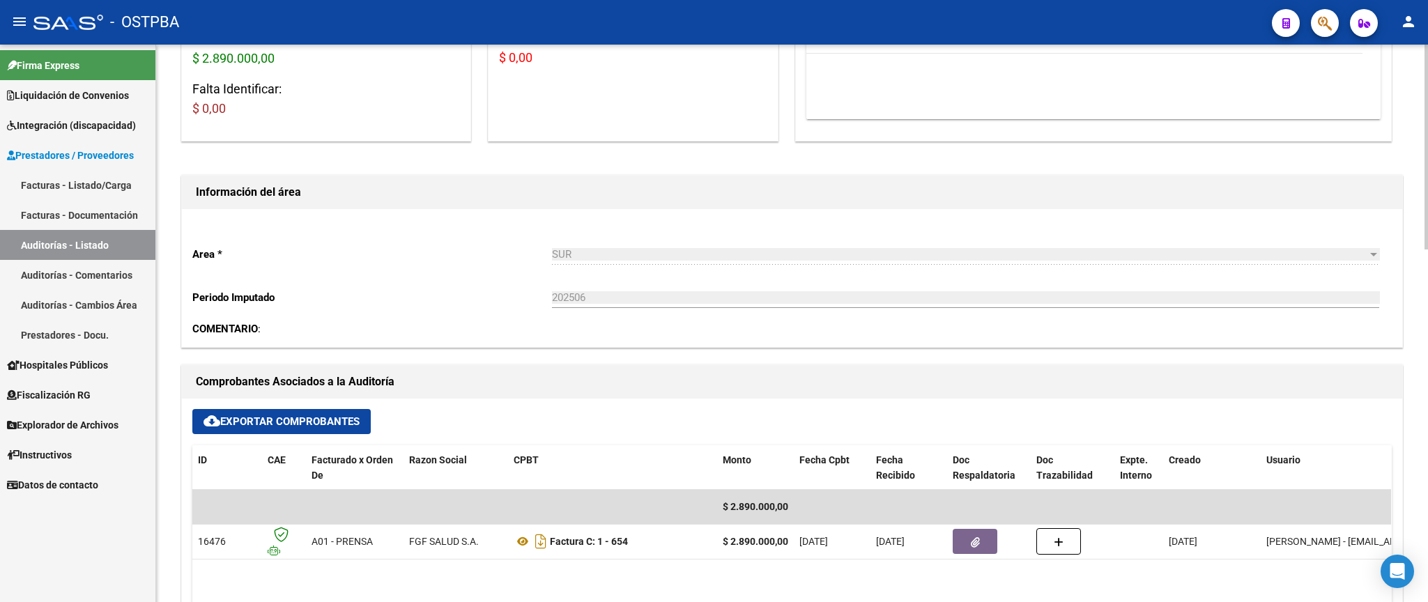
scroll to position [0, 0]
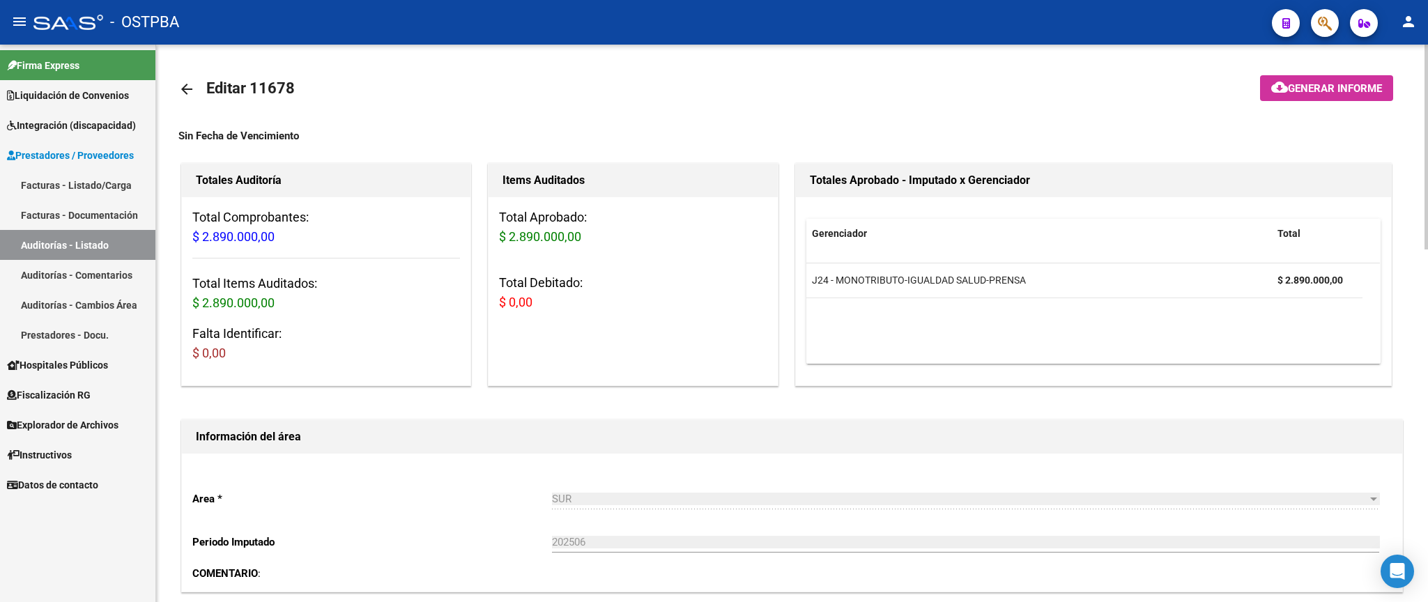
click at [180, 87] on mat-icon "arrow_back" at bounding box center [186, 89] width 17 height 17
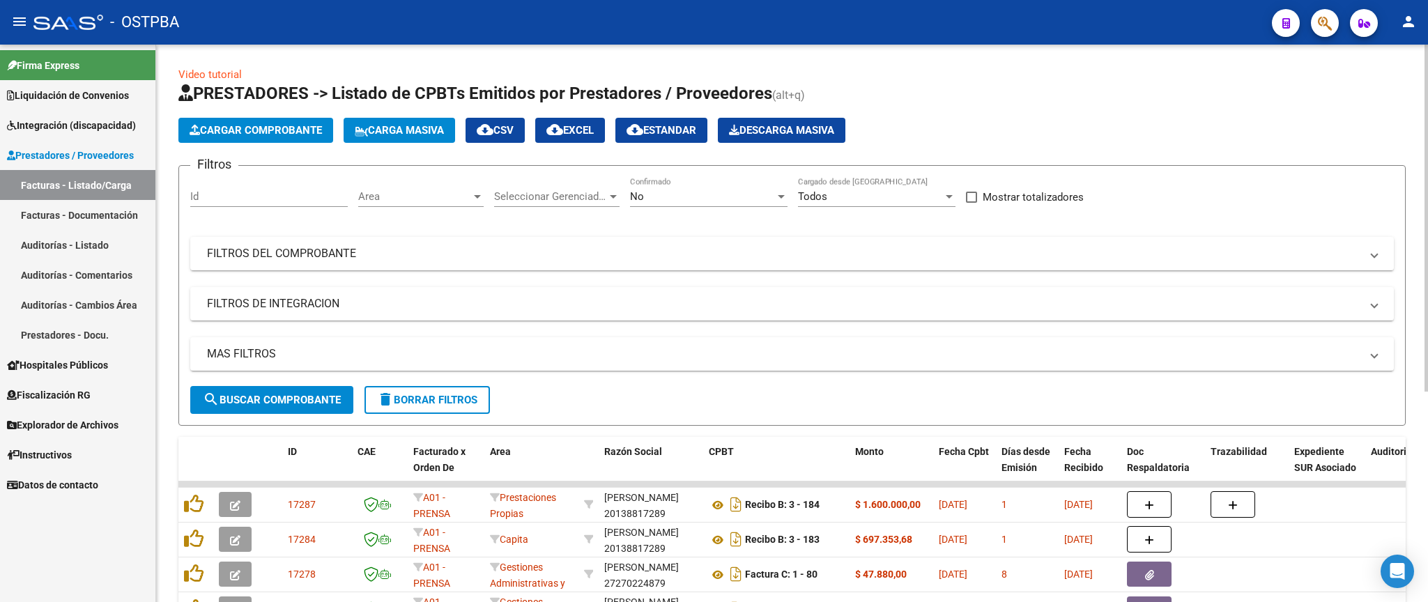
click at [648, 192] on div "No" at bounding box center [702, 196] width 145 height 13
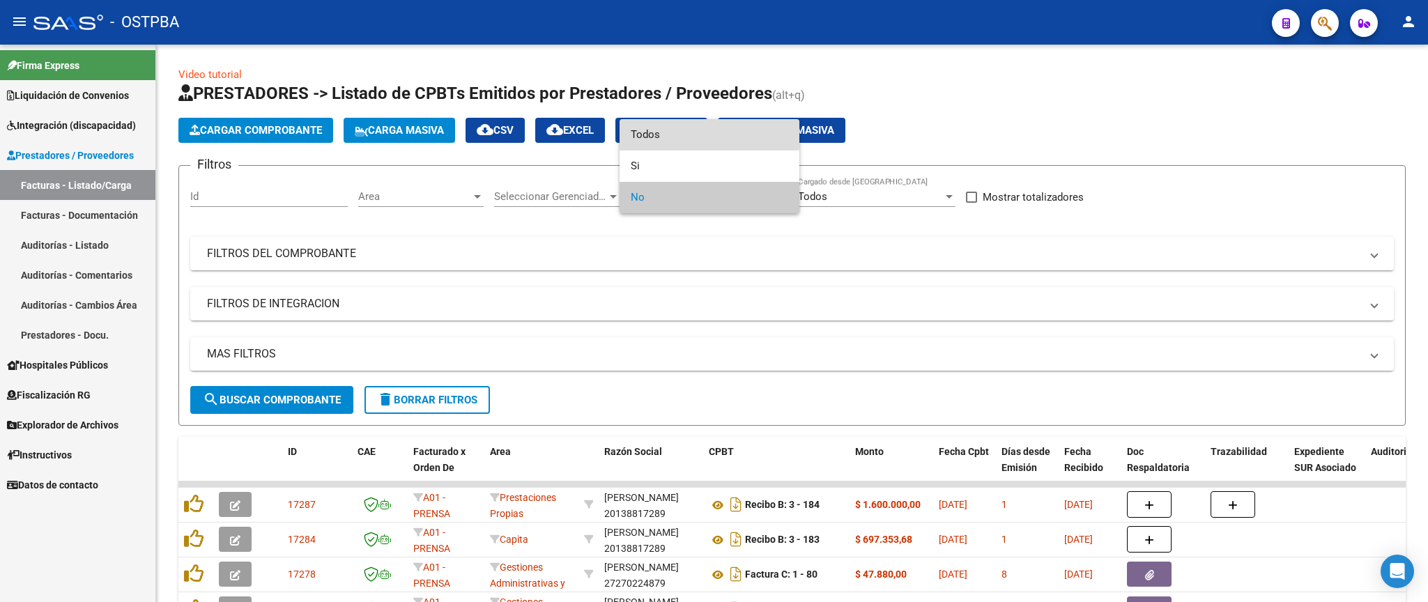
click at [709, 132] on span "Todos" at bounding box center [710, 134] width 158 height 31
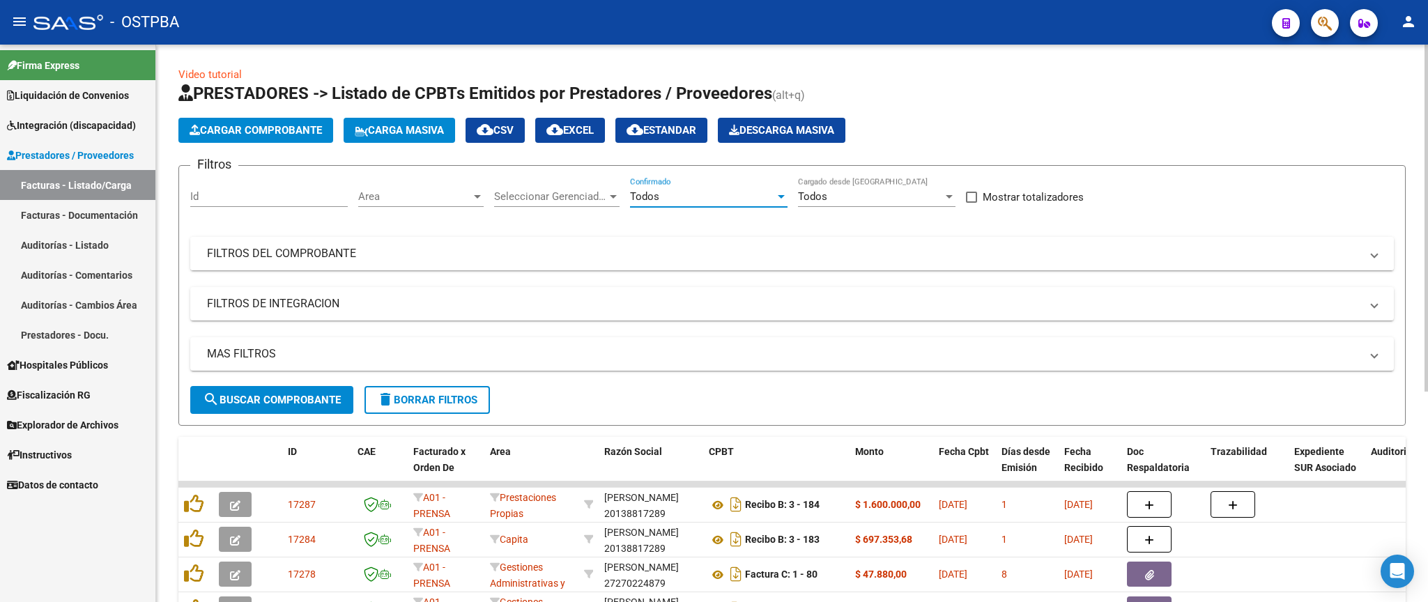
click at [750, 261] on mat-panel-title "FILTROS DEL COMPROBANTE" at bounding box center [784, 253] width 1154 height 15
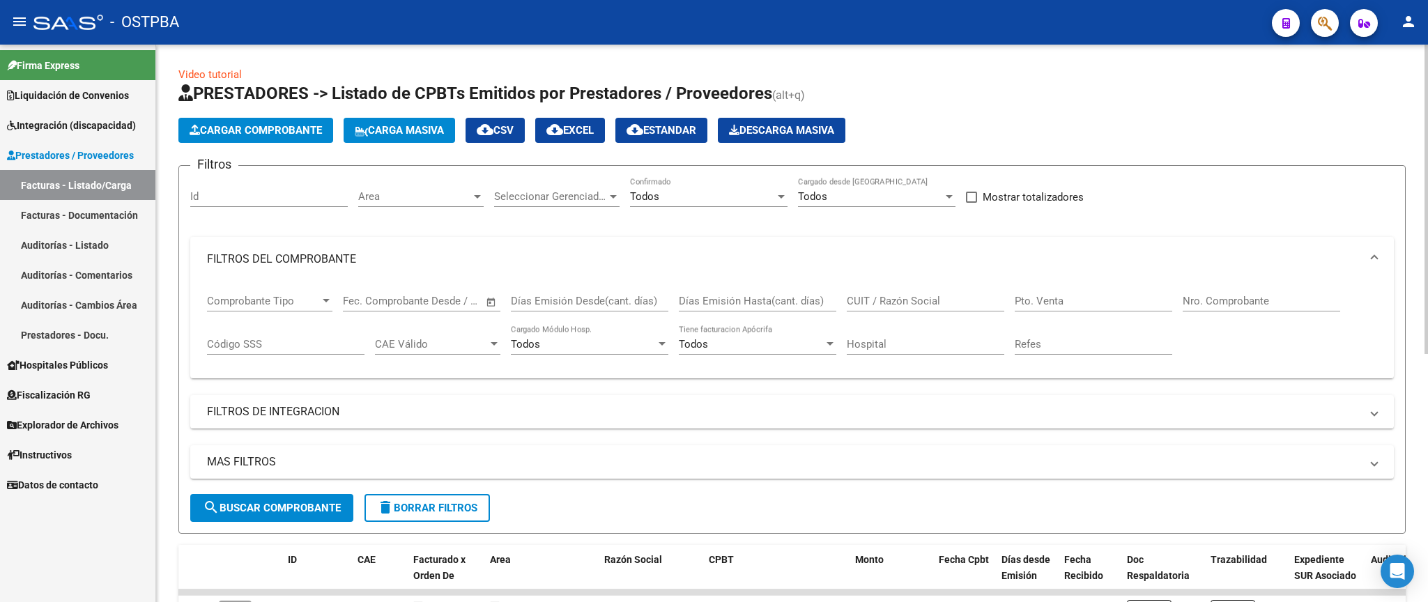
click at [1256, 305] on input "Nro. Comprobante" at bounding box center [1262, 301] width 158 height 13
type input "620"
click at [305, 510] on span "search Buscar Comprobante" at bounding box center [272, 508] width 138 height 13
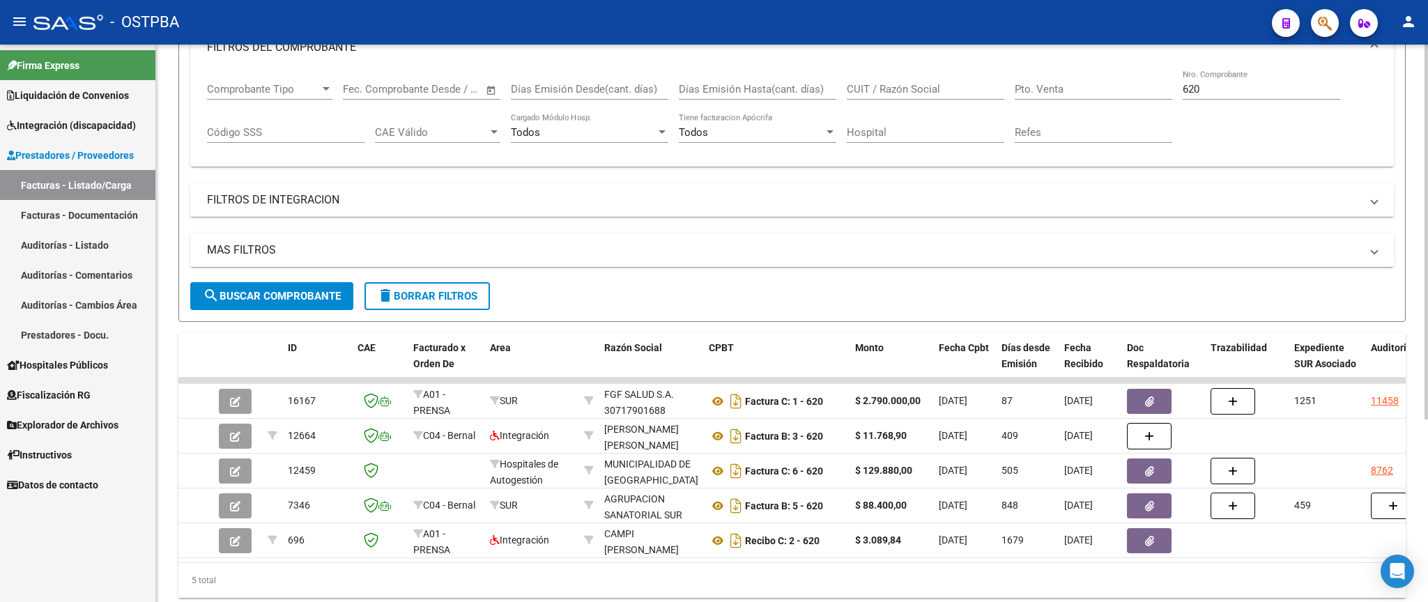
scroll to position [245, 0]
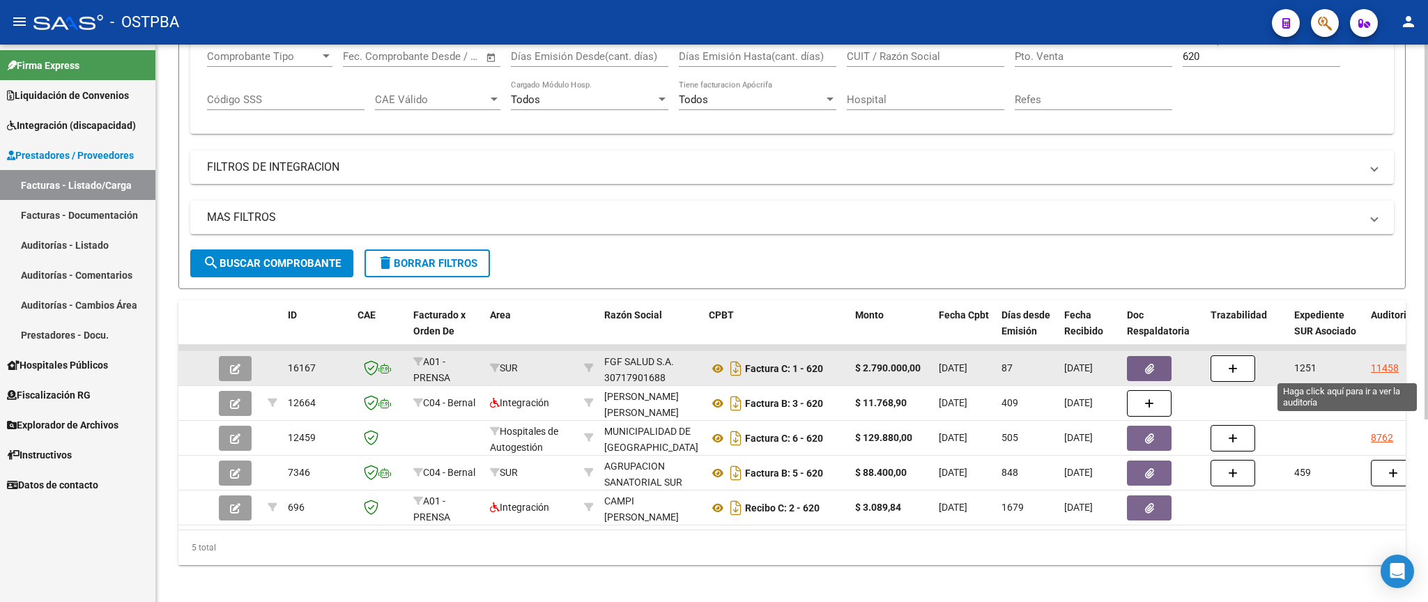
click at [1376, 370] on div "11458" at bounding box center [1385, 368] width 28 height 16
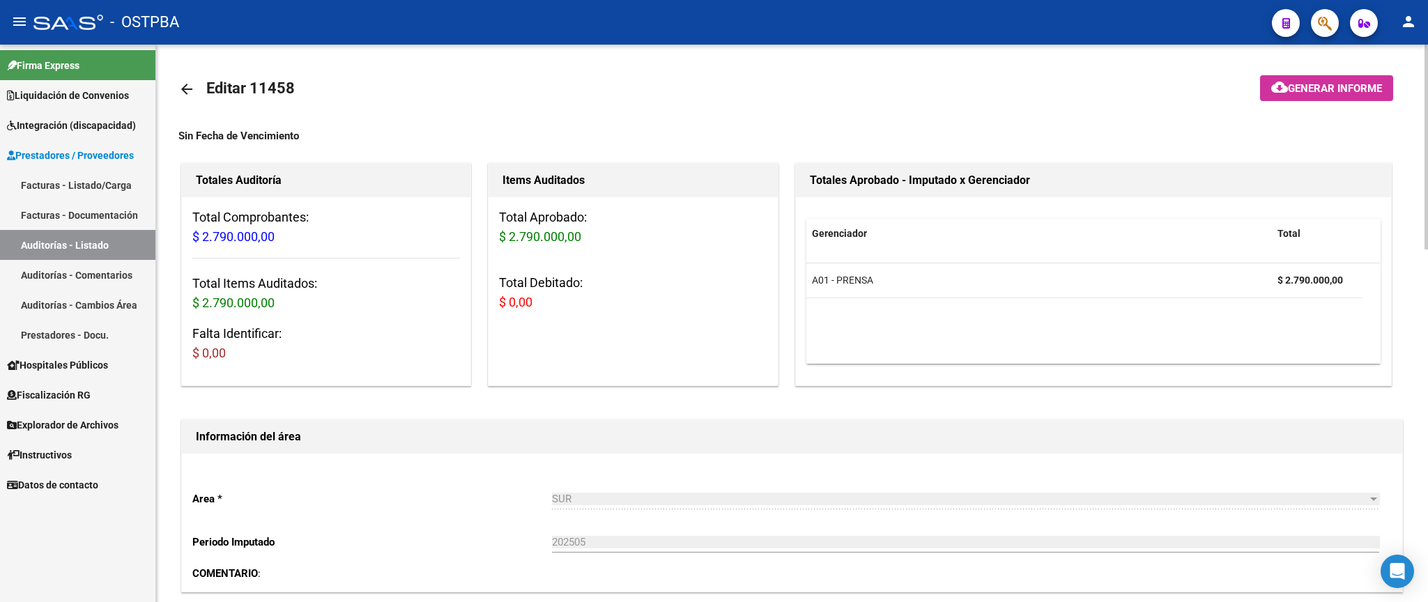
drag, startPoint x: 177, startPoint y: 89, endPoint x: 190, endPoint y: 87, distance: 13.4
click at [190, 81] on link "arrow_back" at bounding box center [192, 89] width 28 height 33
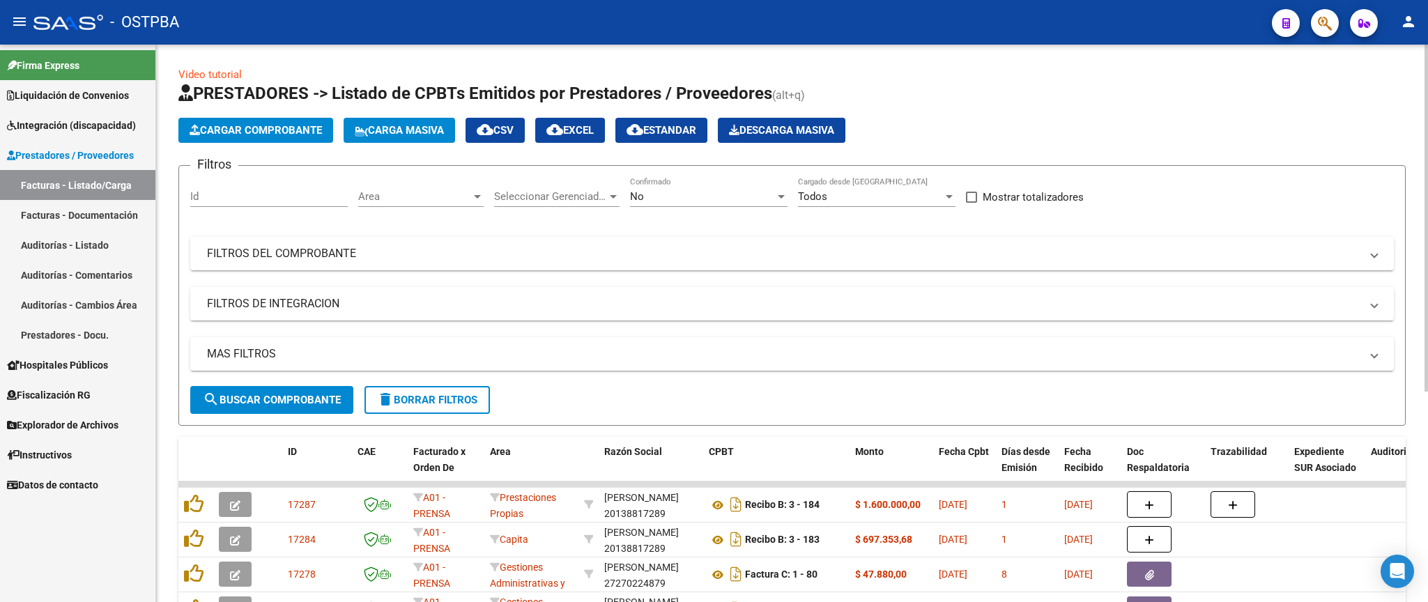
click at [728, 201] on div "No" at bounding box center [702, 196] width 145 height 13
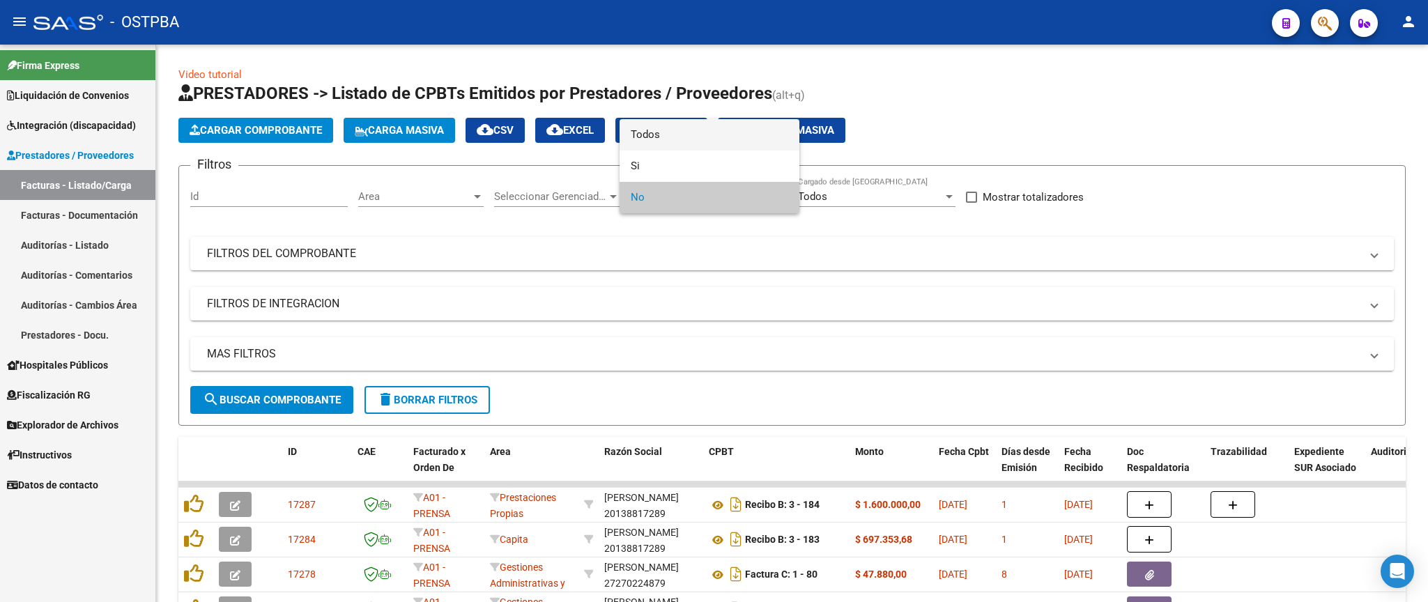
click at [712, 139] on span "Todos" at bounding box center [710, 134] width 158 height 31
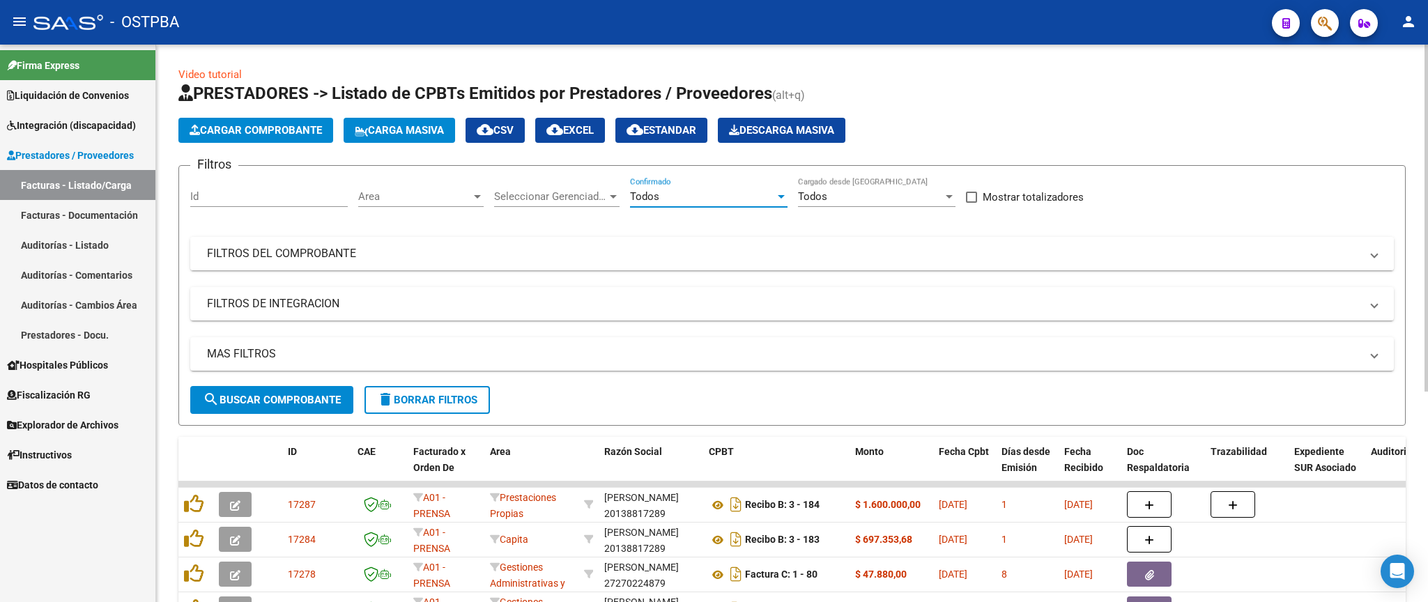
click at [729, 261] on mat-panel-title "FILTROS DEL COMPROBANTE" at bounding box center [784, 253] width 1154 height 15
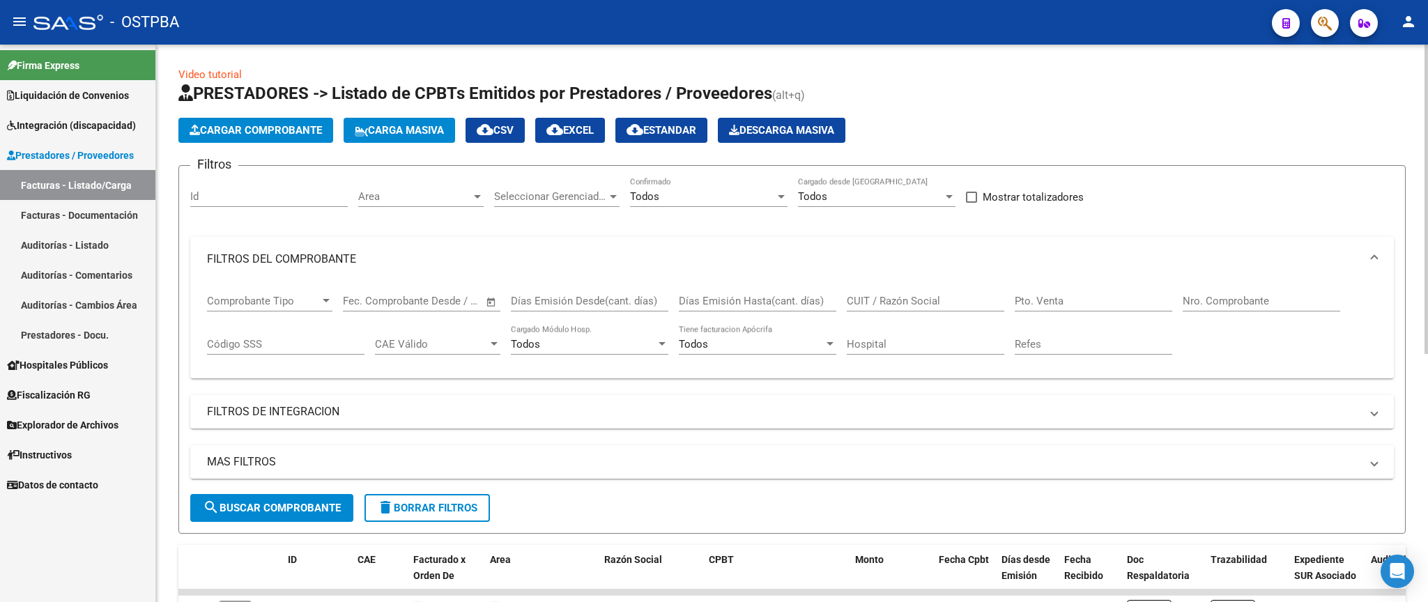
click at [1240, 303] on input "Nro. Comprobante" at bounding box center [1262, 301] width 158 height 13
type input "654"
click at [250, 508] on span "search Buscar Comprobante" at bounding box center [272, 508] width 138 height 13
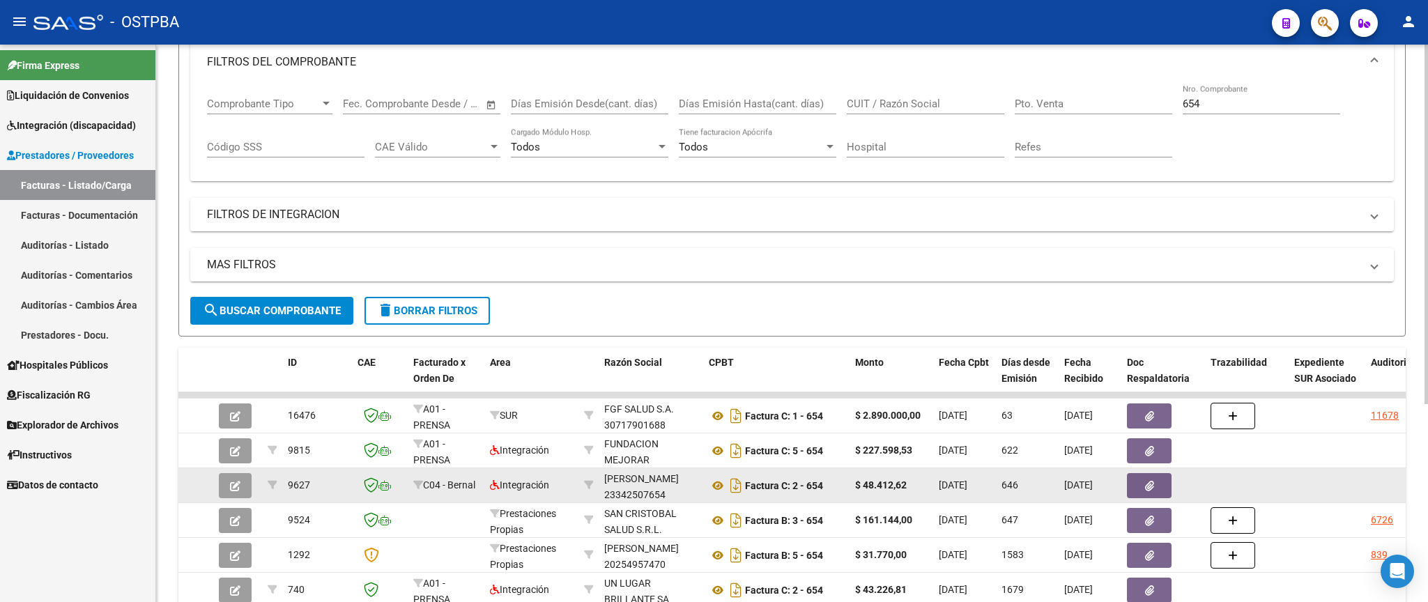
scroll to position [245, 0]
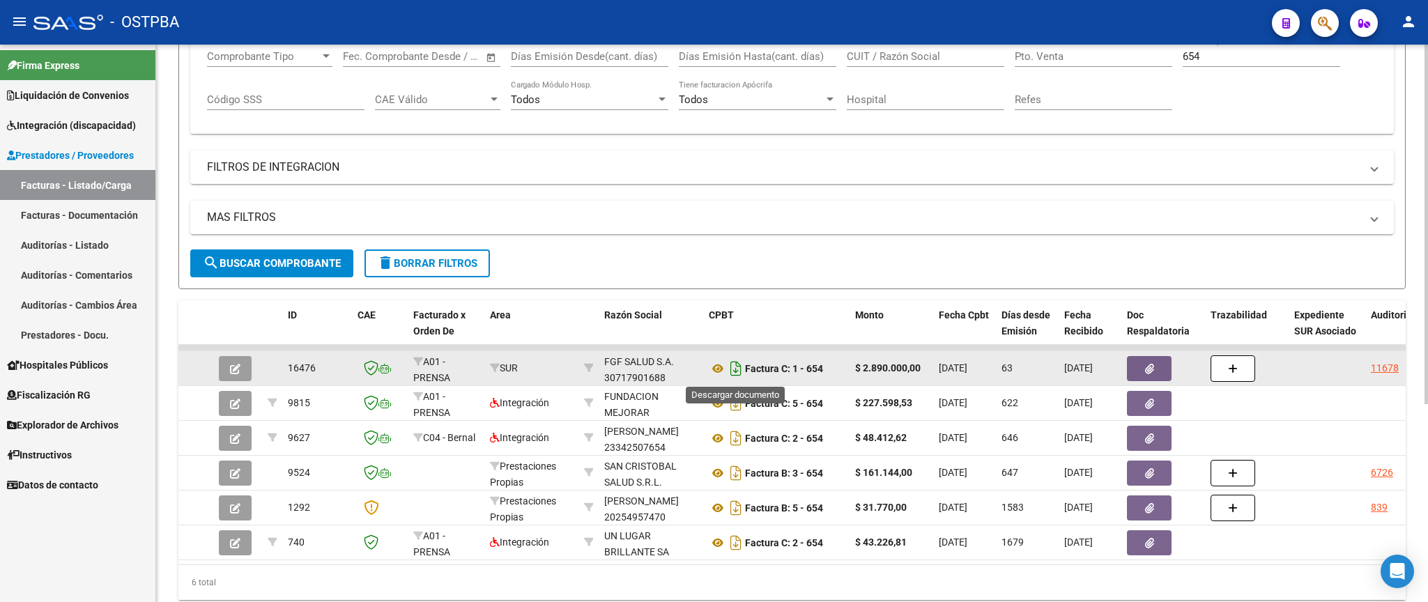
click at [733, 372] on icon "Descargar documento" at bounding box center [736, 369] width 18 height 22
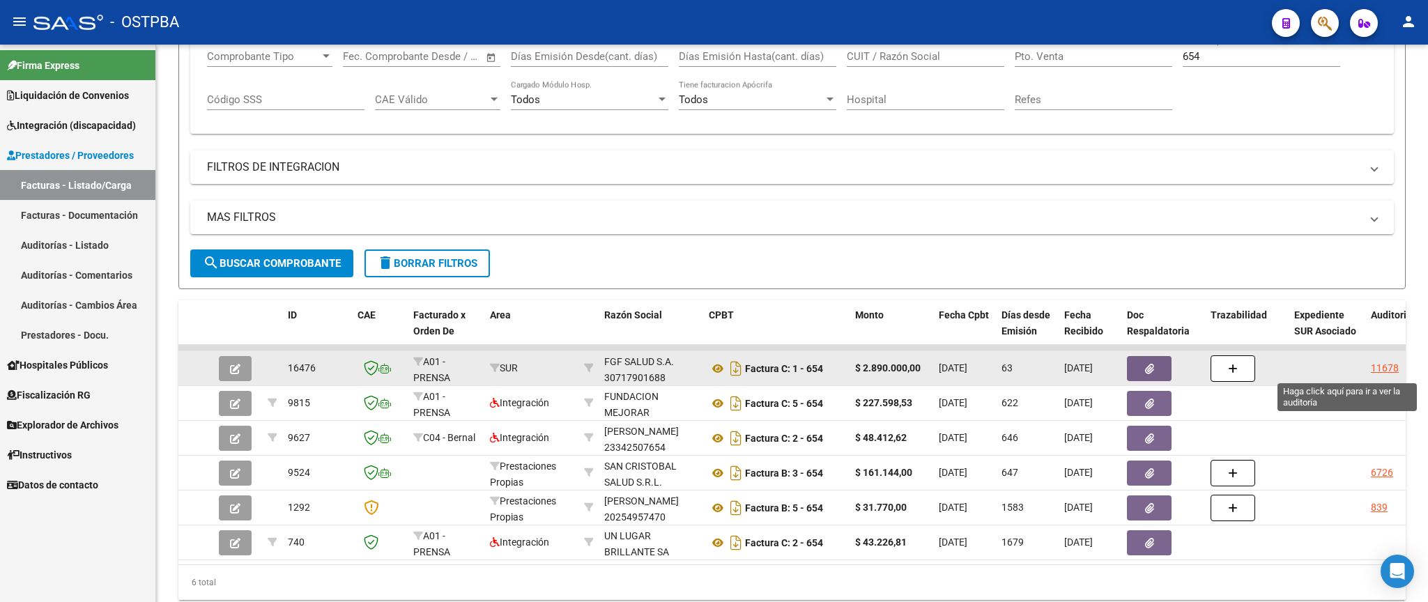
click at [1376, 372] on div "11678" at bounding box center [1385, 368] width 28 height 16
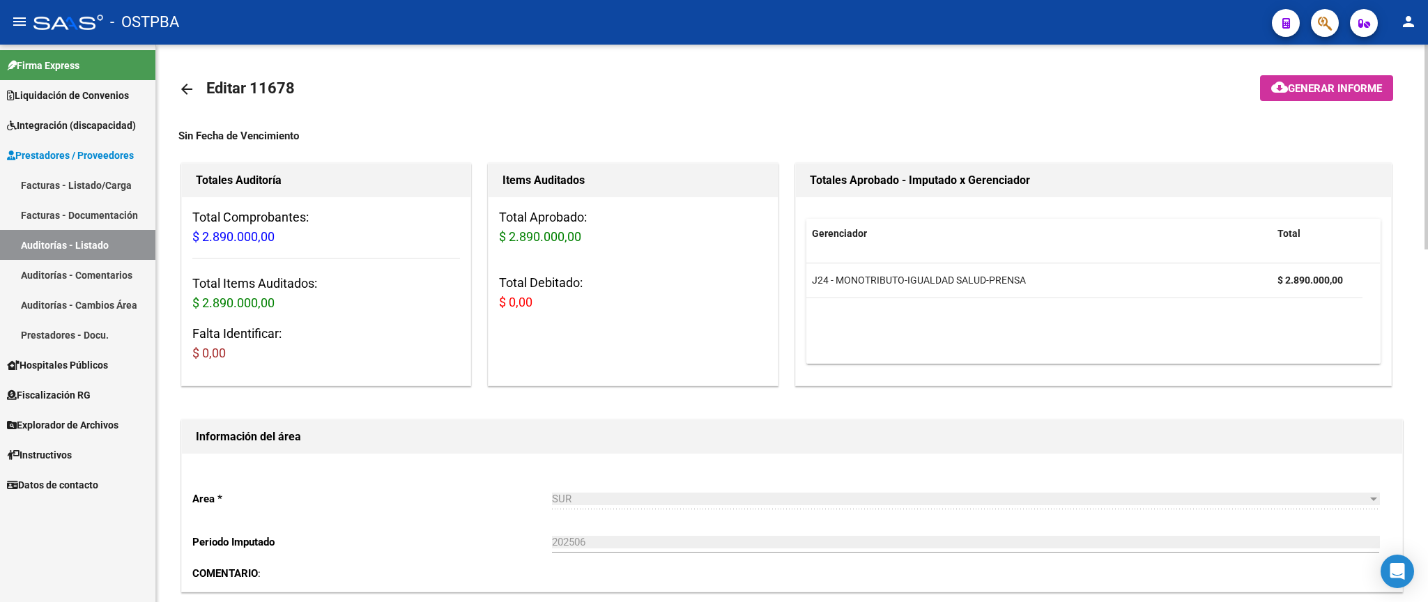
click at [1311, 88] on span "Generar informe" at bounding box center [1335, 88] width 94 height 13
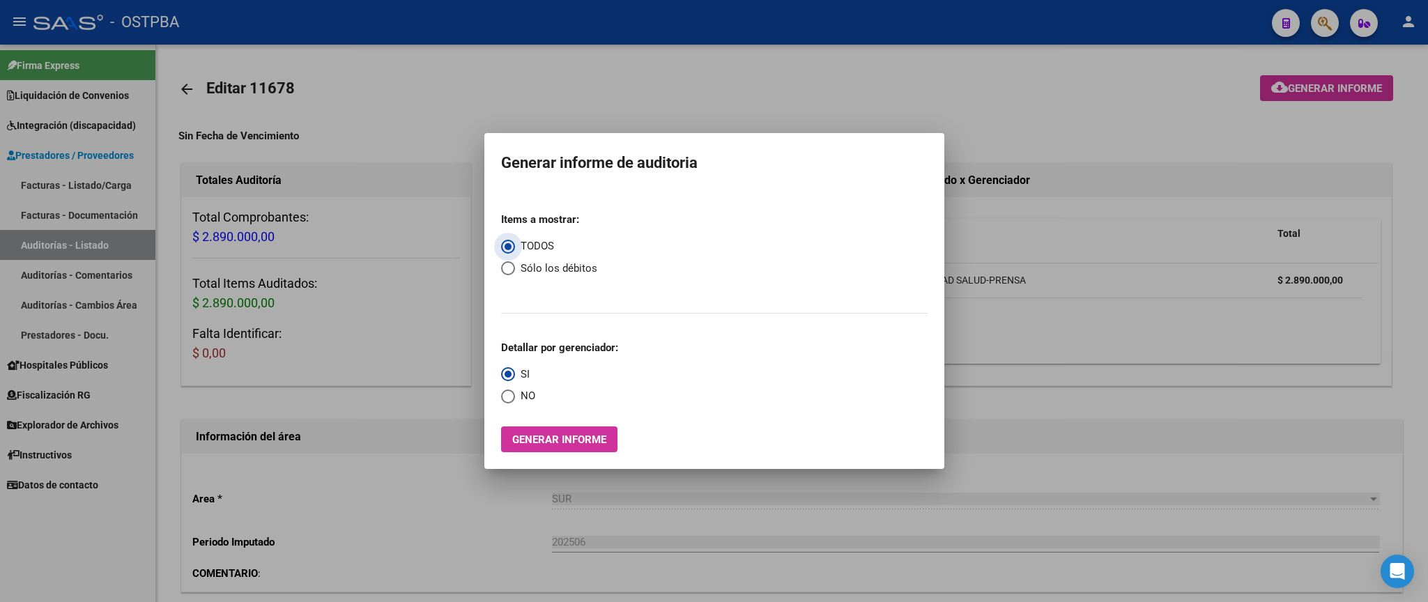
click at [554, 448] on button "Generar informe" at bounding box center [559, 440] width 116 height 26
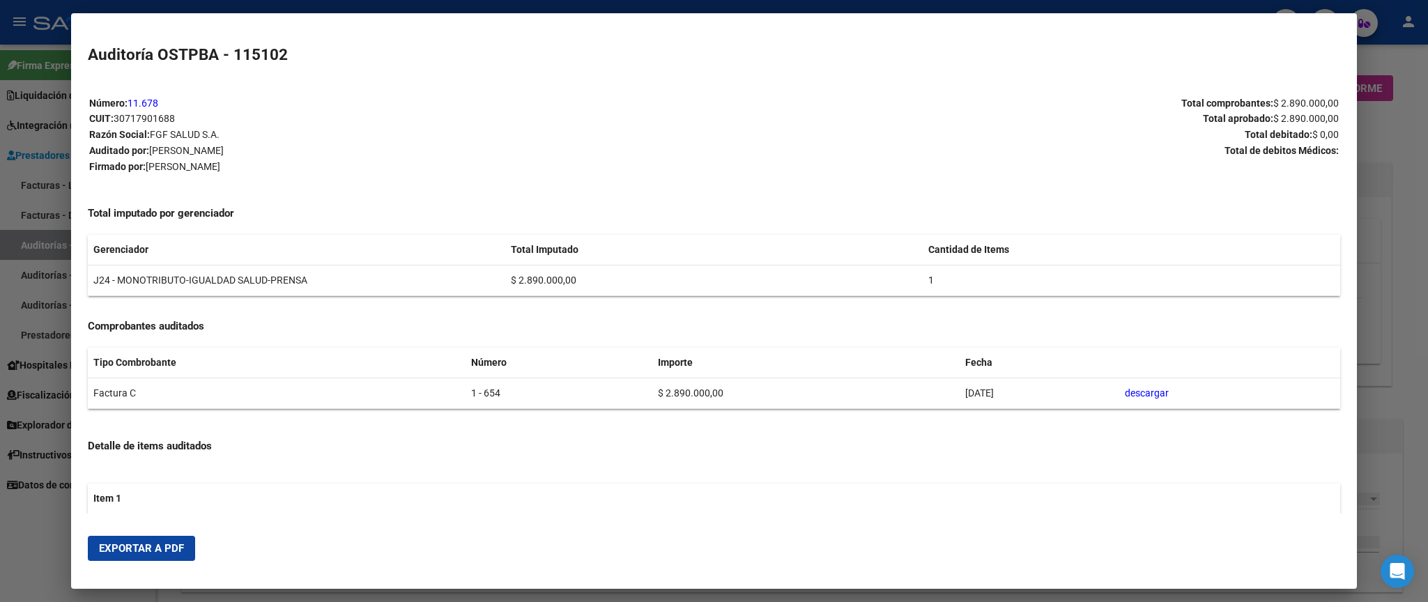
click at [171, 548] on span "Exportar a PDF" at bounding box center [141, 548] width 85 height 13
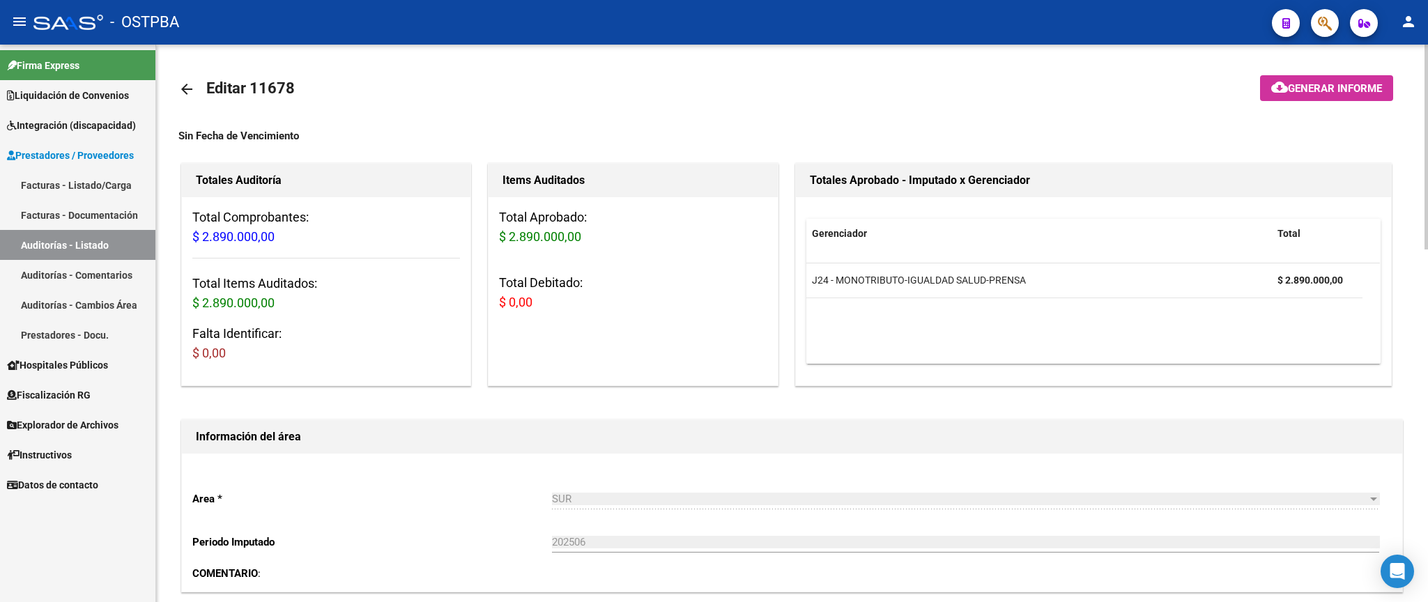
click at [188, 83] on mat-icon "arrow_back" at bounding box center [186, 89] width 17 height 17
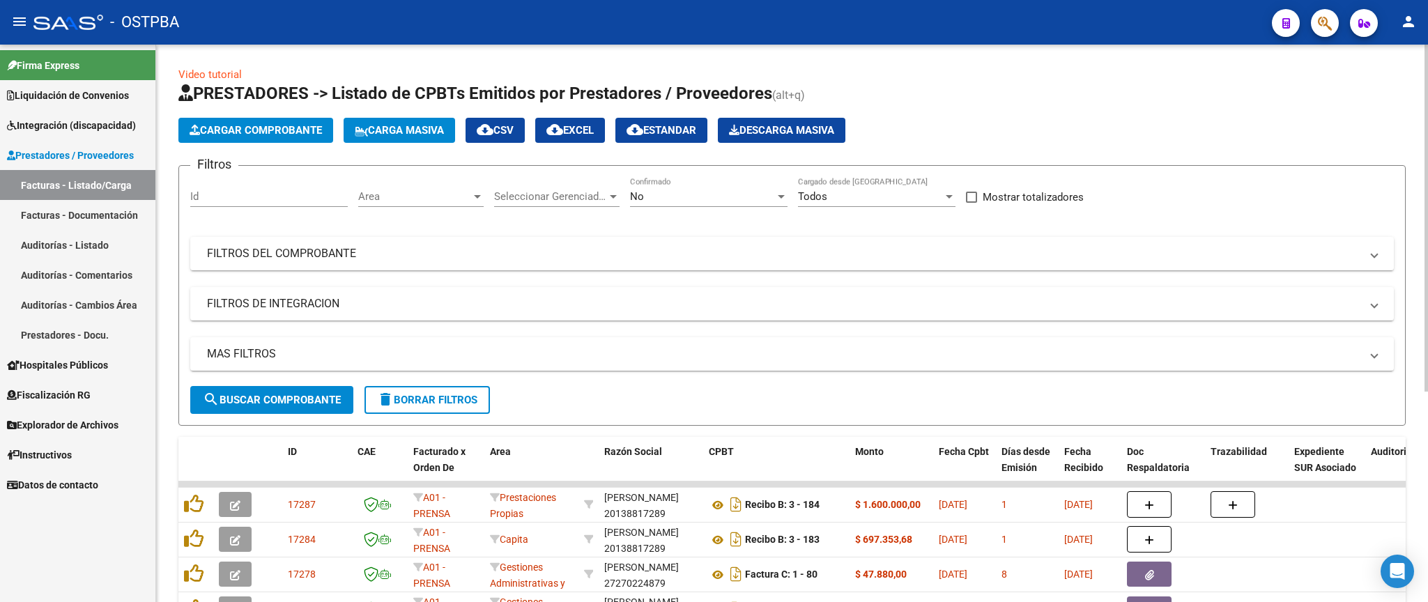
click at [692, 195] on div "No" at bounding box center [702, 196] width 145 height 13
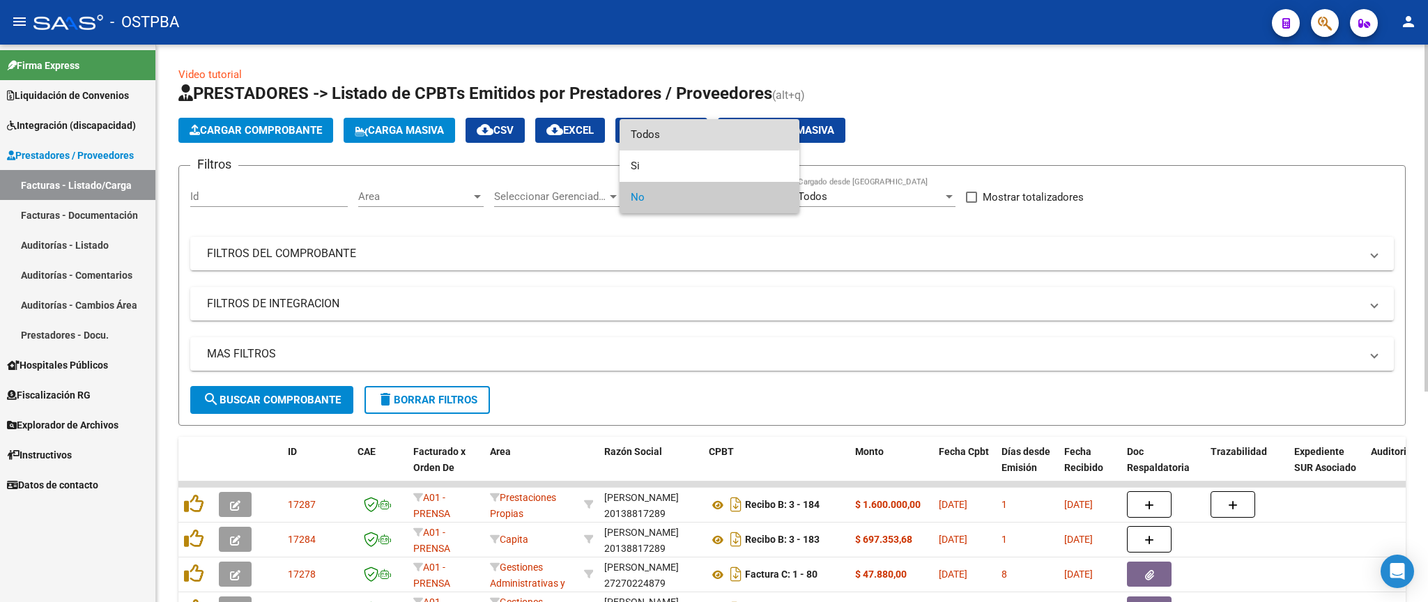
drag, startPoint x: 671, startPoint y: 125, endPoint x: 708, endPoint y: 220, distance: 102.0
click at [671, 125] on span "Todos" at bounding box center [710, 134] width 158 height 31
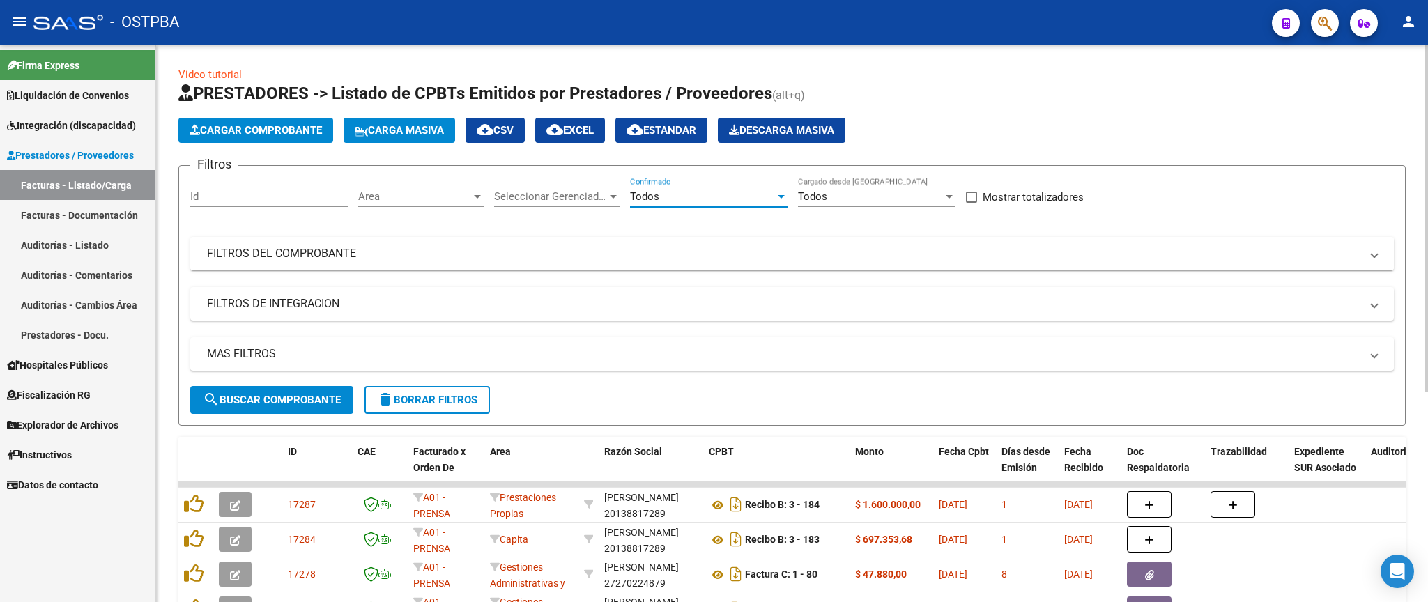
click at [782, 253] on mat-panel-title "FILTROS DEL COMPROBANTE" at bounding box center [784, 253] width 1154 height 15
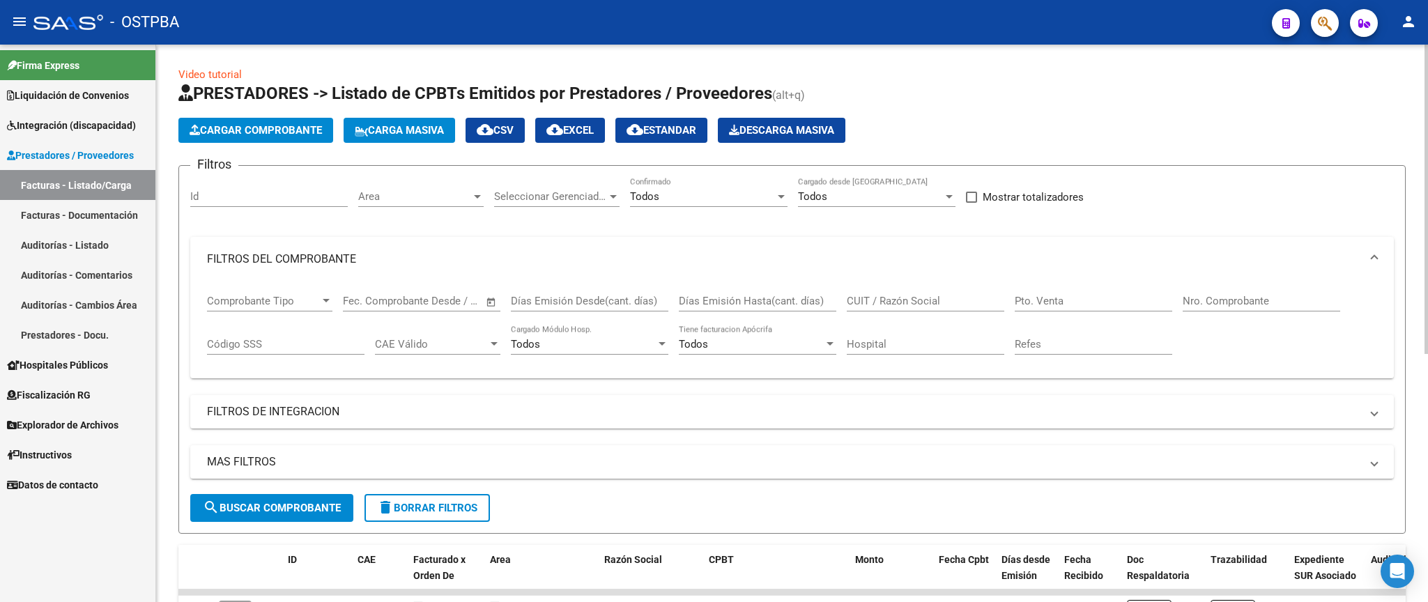
click at [1240, 299] on input "Nro. Comprobante" at bounding box center [1262, 301] width 158 height 13
type input "654"
click at [314, 506] on span "search Buscar Comprobante" at bounding box center [272, 508] width 138 height 13
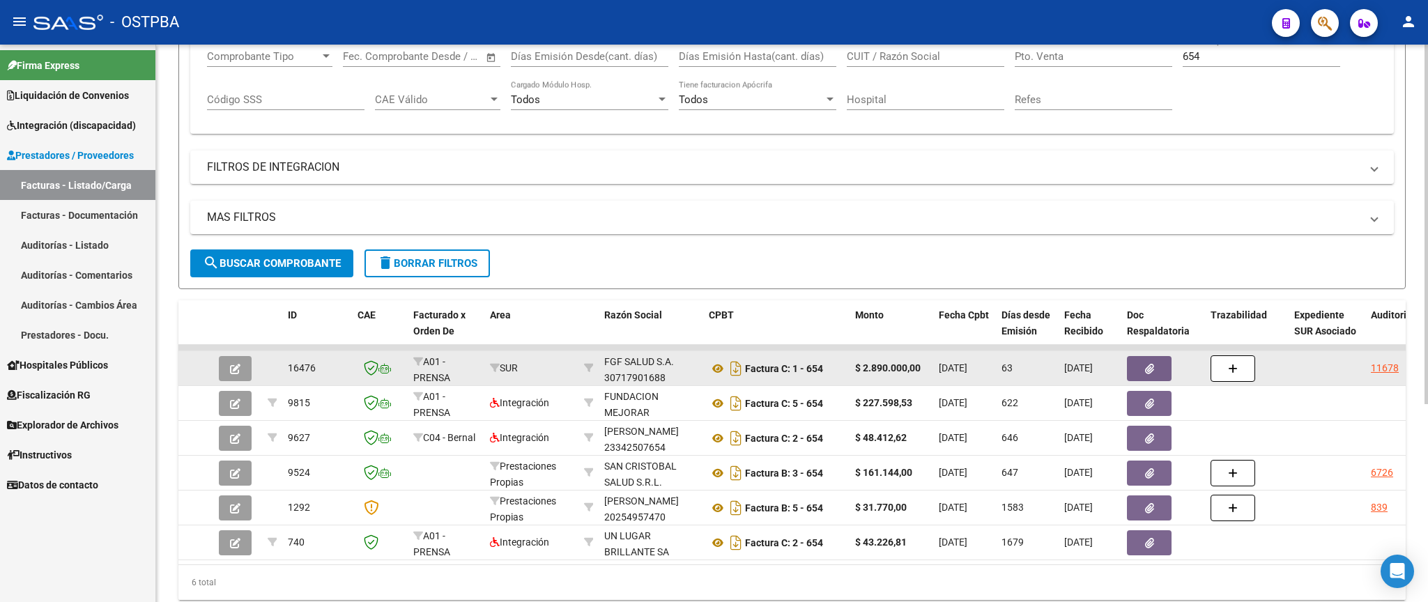
click at [1156, 378] on button "button" at bounding box center [1149, 368] width 45 height 25
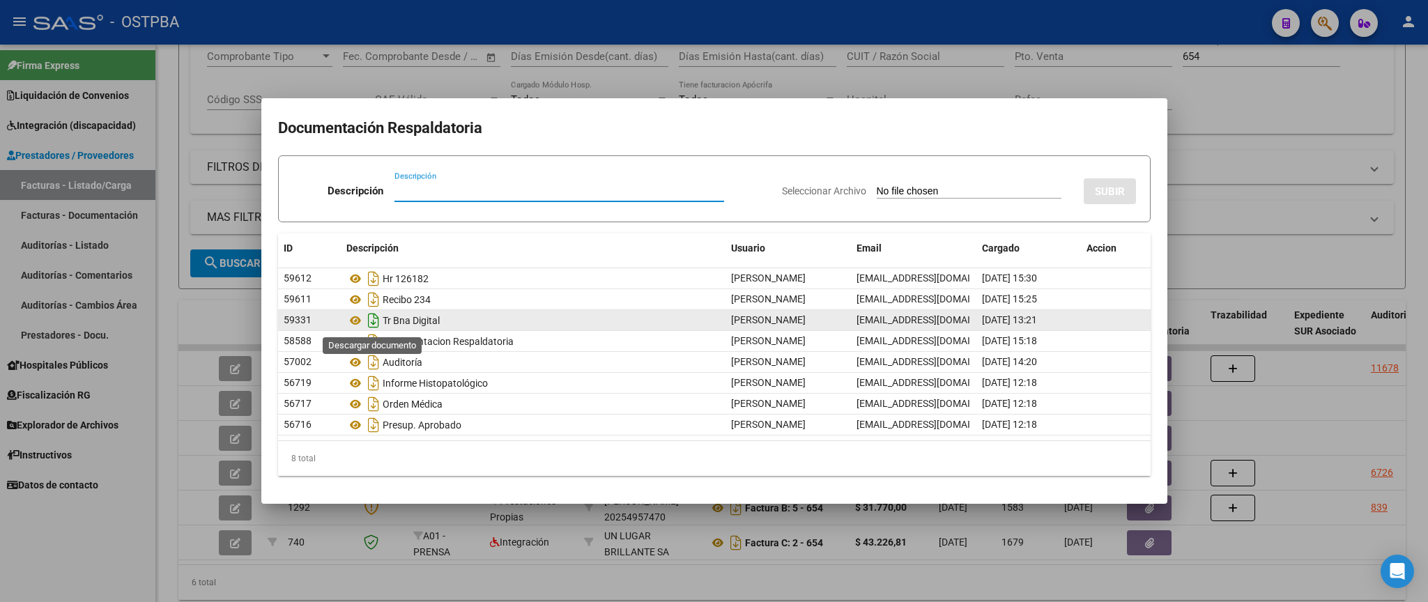
click at [372, 322] on icon "Descargar documento" at bounding box center [374, 321] width 18 height 22
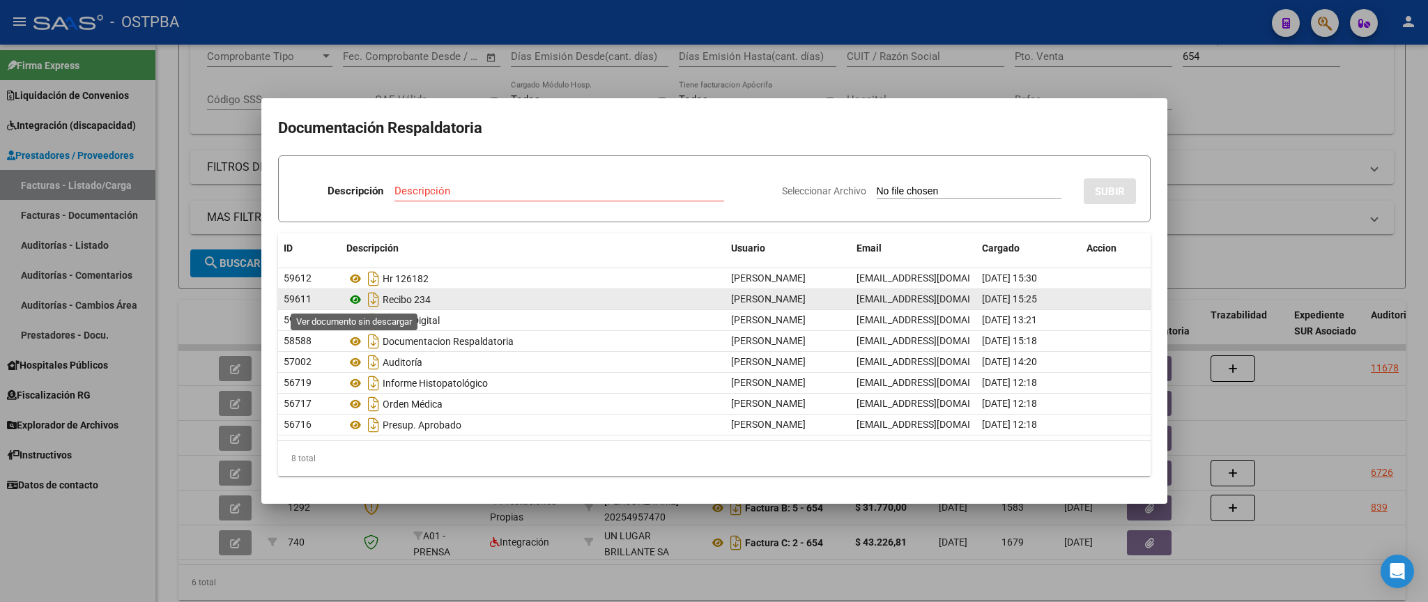
click at [359, 303] on icon at bounding box center [355, 299] width 18 height 17
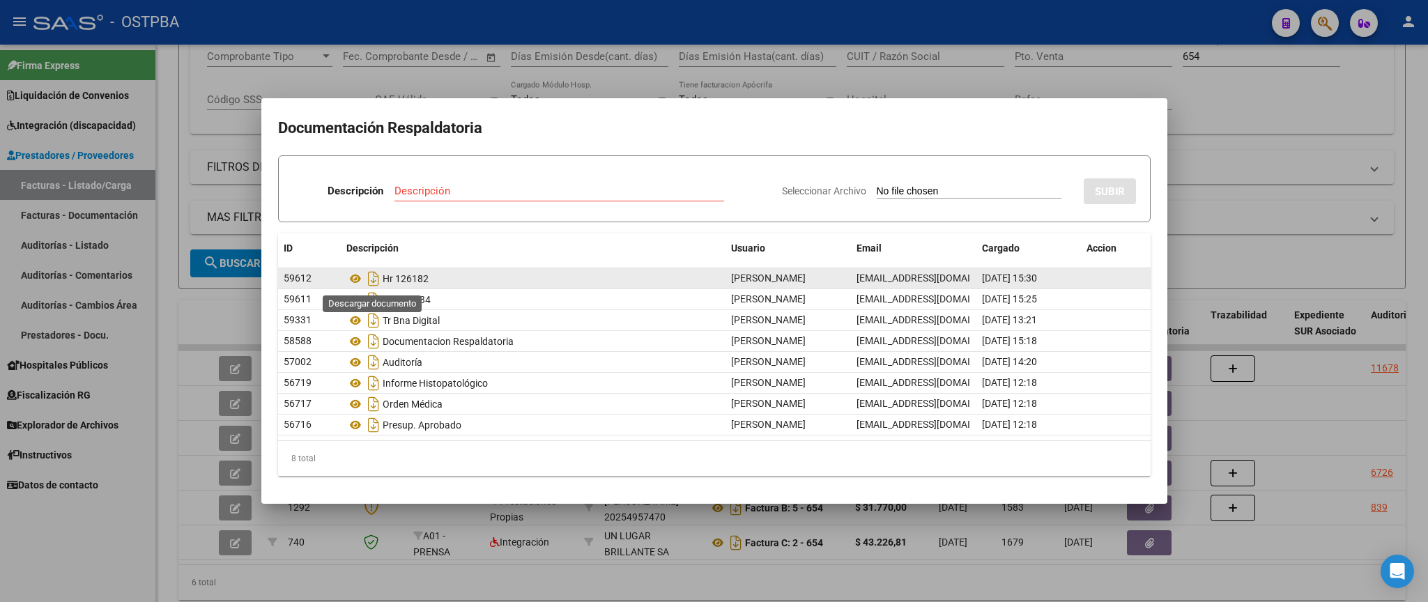
drag, startPoint x: 372, startPoint y: 280, endPoint x: 432, endPoint y: 278, distance: 60.7
click at [374, 280] on icon "Descargar documento" at bounding box center [374, 279] width 18 height 22
